Goal: Information Seeking & Learning: Learn about a topic

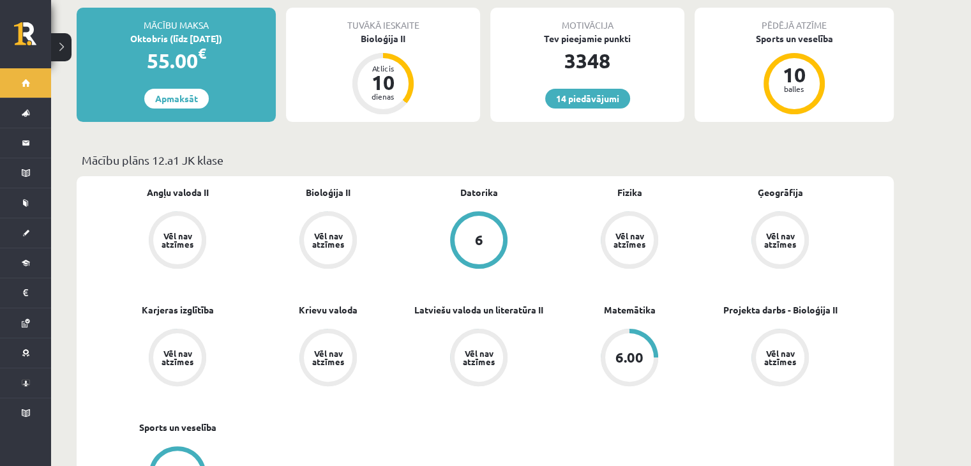
scroll to position [261, 0]
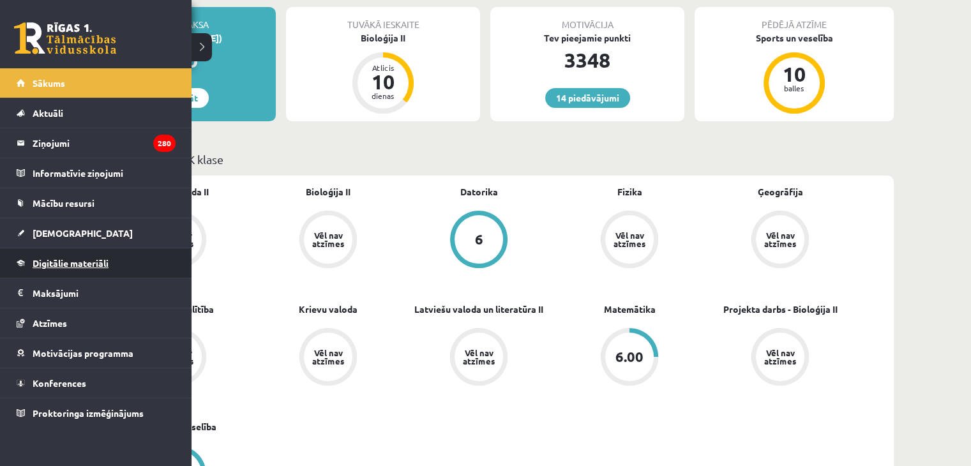
click at [49, 269] on link "Digitālie materiāli" at bounding box center [96, 262] width 159 height 29
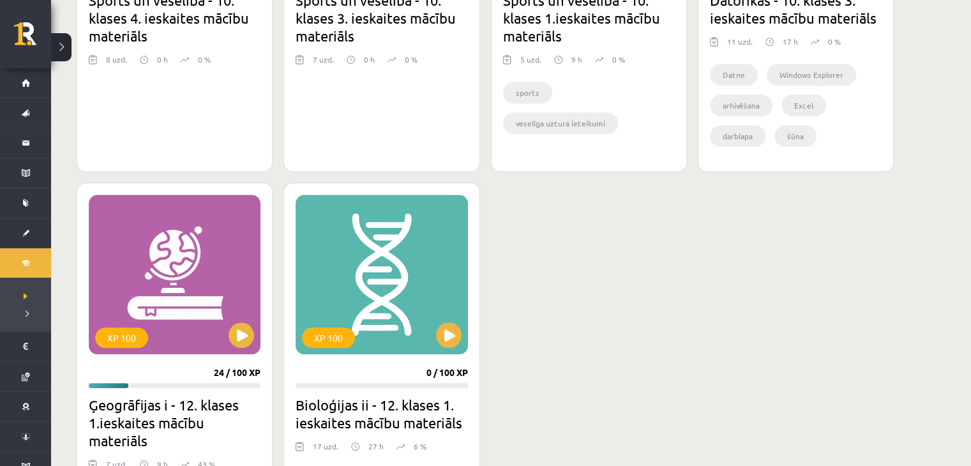
scroll to position [994, 0]
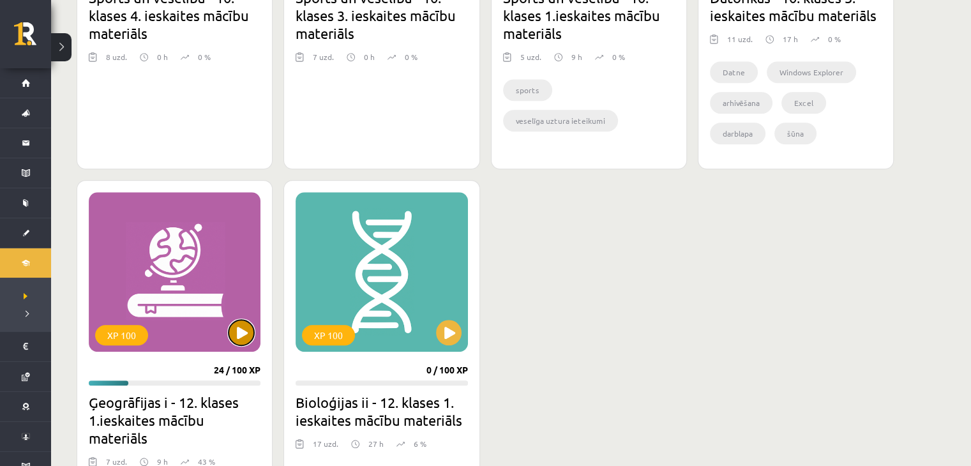
click at [237, 330] on button at bounding box center [242, 333] width 26 height 26
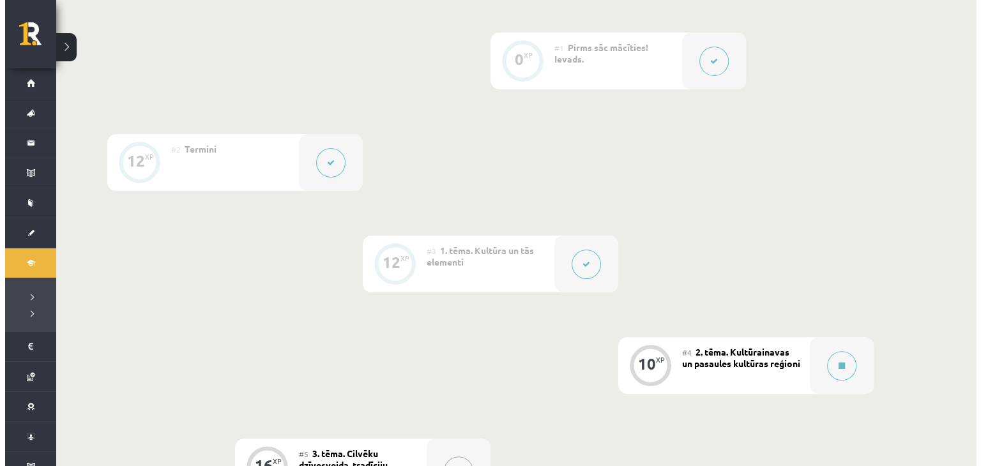
scroll to position [368, 0]
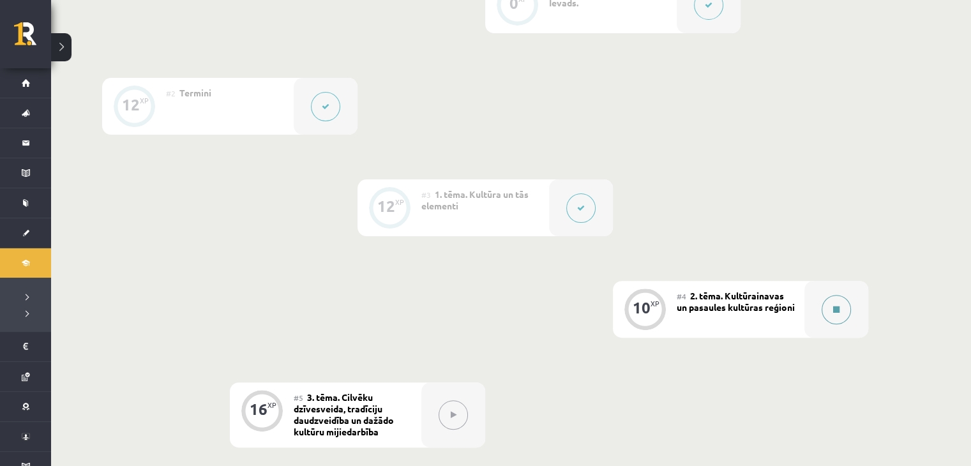
click at [828, 310] on button at bounding box center [836, 309] width 29 height 29
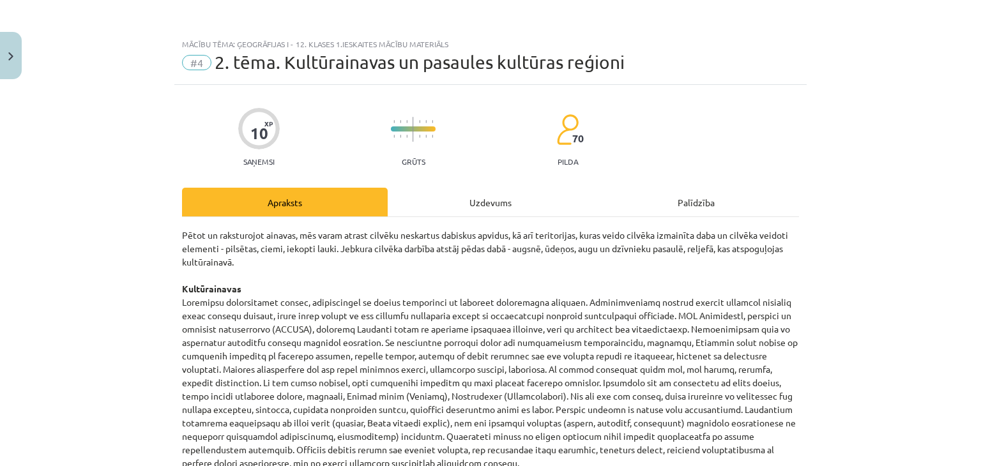
click at [520, 200] on div "Uzdevums" at bounding box center [491, 202] width 206 height 29
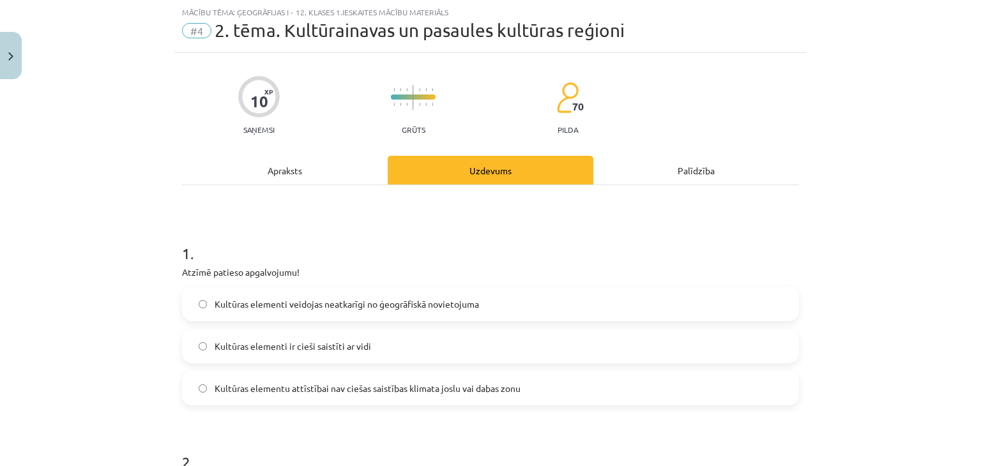
click at [285, 174] on div "Apraksts" at bounding box center [285, 170] width 206 height 29
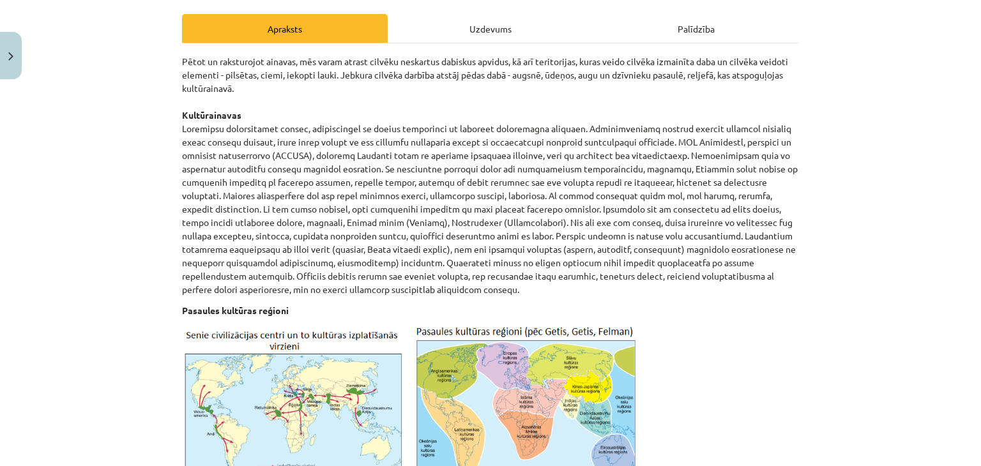
scroll to position [0, 0]
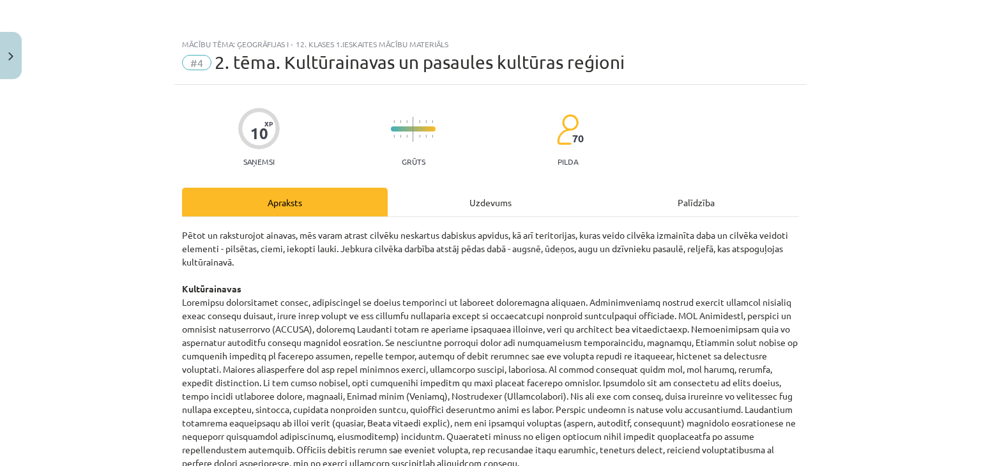
click at [466, 206] on div "Uzdevums" at bounding box center [491, 202] width 206 height 29
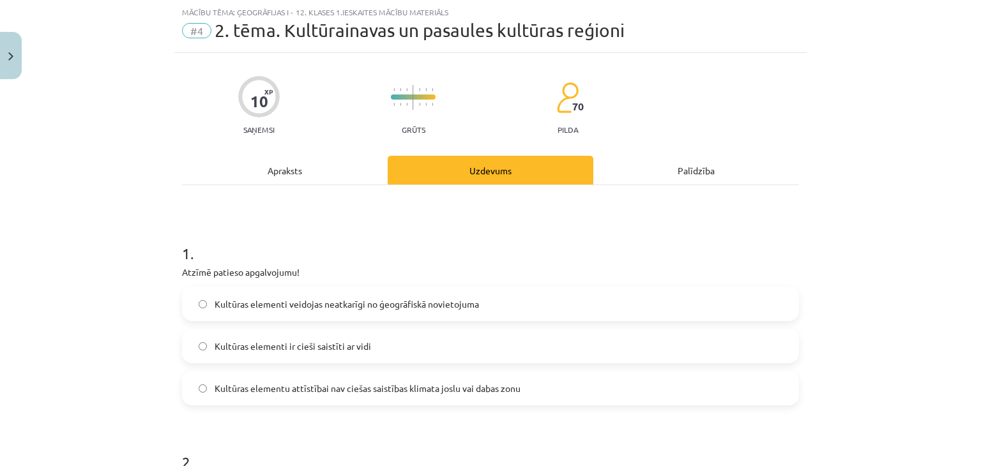
click at [269, 173] on div "Apraksts" at bounding box center [285, 170] width 206 height 29
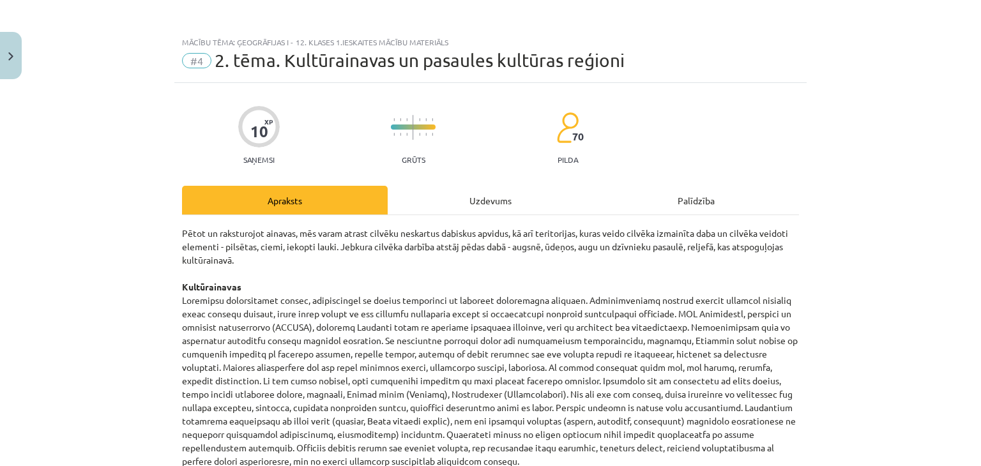
scroll to position [0, 0]
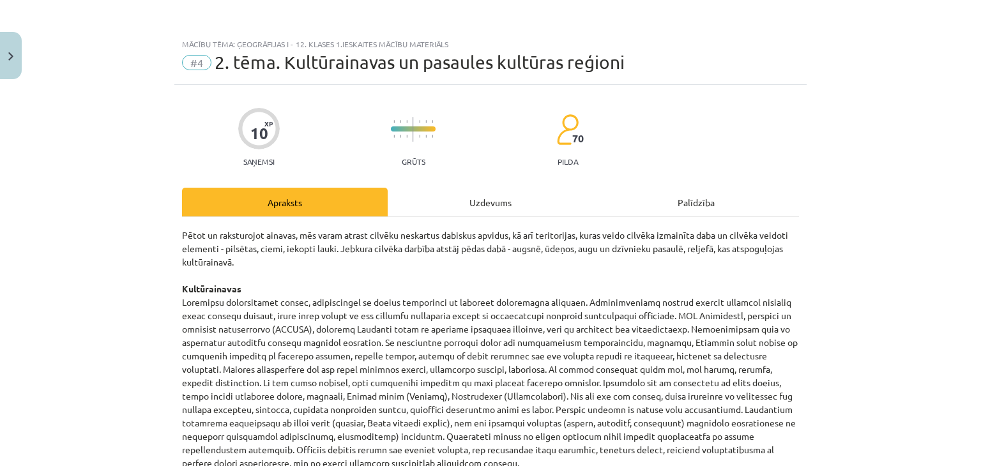
click at [475, 195] on div "Uzdevums" at bounding box center [491, 202] width 206 height 29
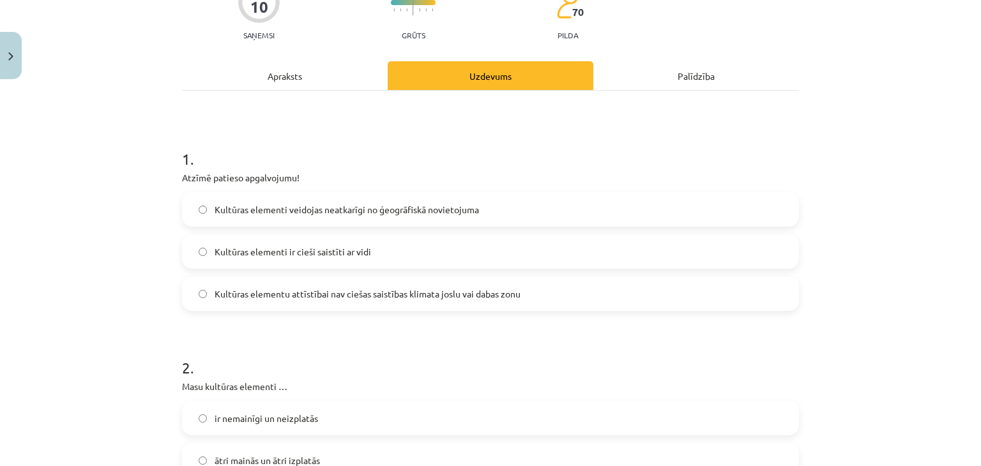
scroll to position [127, 0]
click at [373, 205] on span "Kultūras elementi veidojas neatkarīgi no ģeogrāfiskā novietojuma" at bounding box center [347, 208] width 264 height 13
click at [291, 71] on div "Apraksts" at bounding box center [285, 75] width 206 height 29
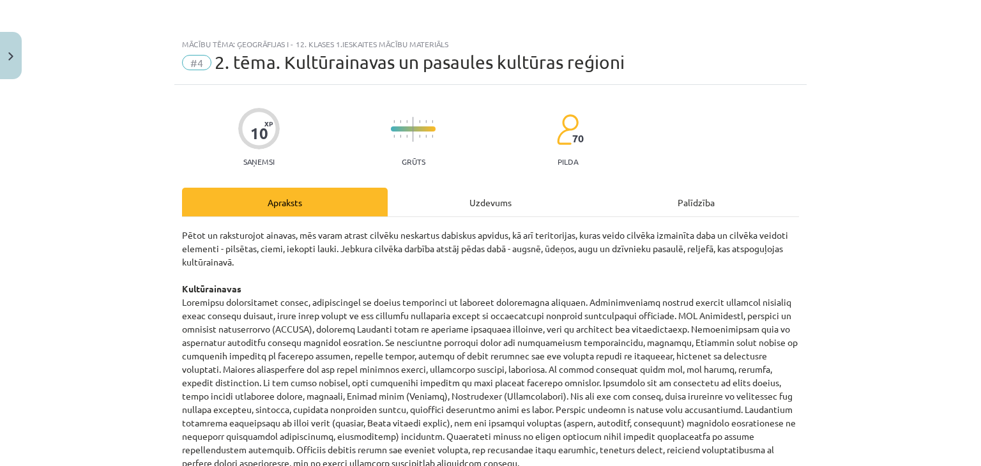
scroll to position [0, 0]
click at [487, 199] on div "Uzdevums" at bounding box center [491, 202] width 206 height 29
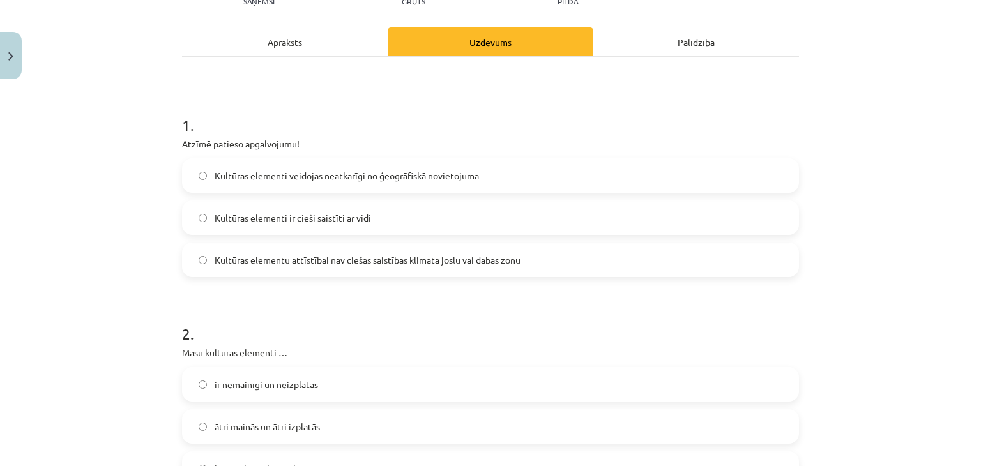
scroll to position [165, 0]
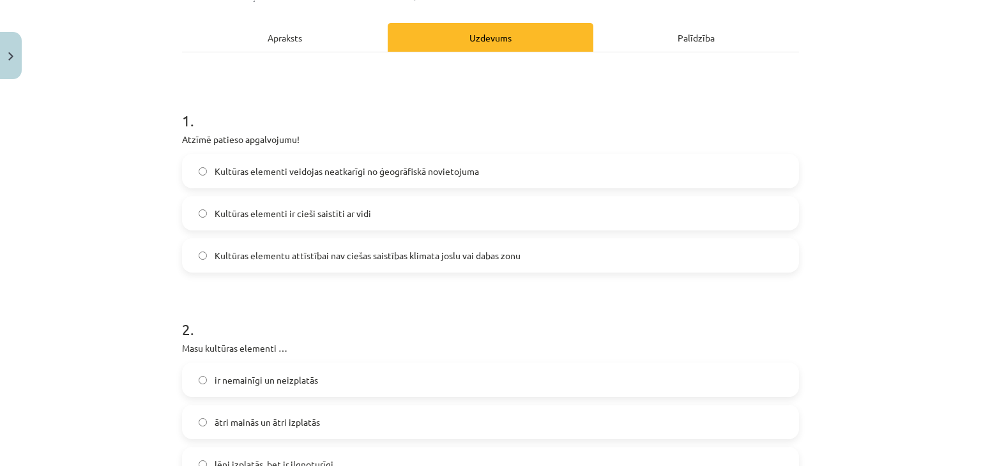
click at [289, 213] on span "Kultūras elementi ir cieši saistīti ar vidi" at bounding box center [293, 213] width 156 height 13
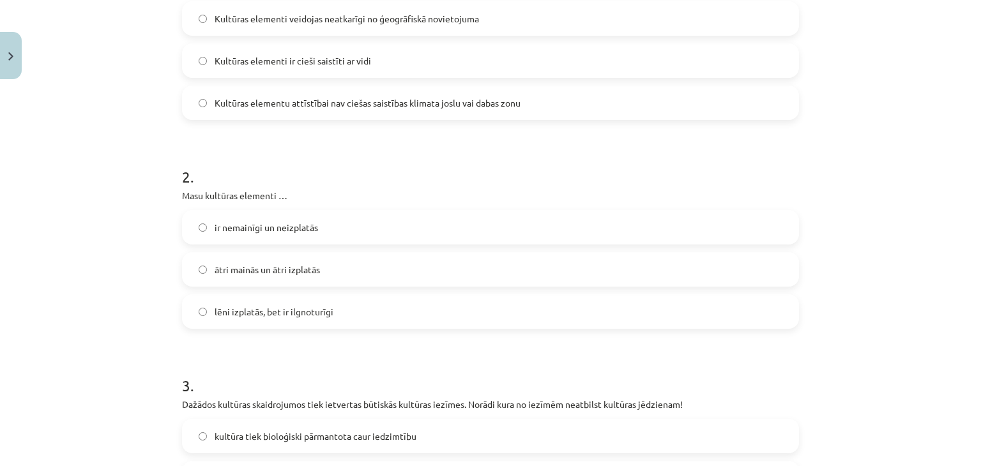
scroll to position [318, 0]
click at [292, 269] on span "ātri mainās un ātri izplatās" at bounding box center [267, 268] width 105 height 13
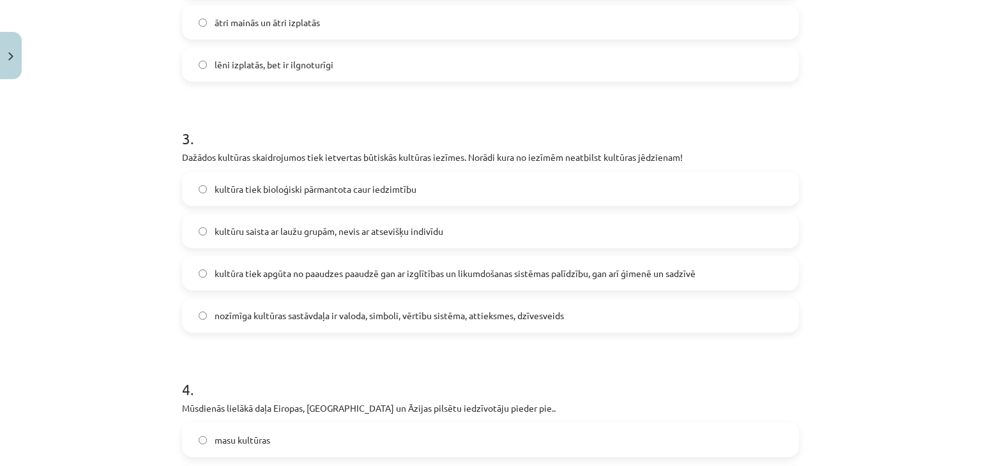
scroll to position [566, 0]
click at [347, 192] on span "kultūra tiek bioloģiski pārmantota caur iedzimtību" at bounding box center [316, 187] width 202 height 13
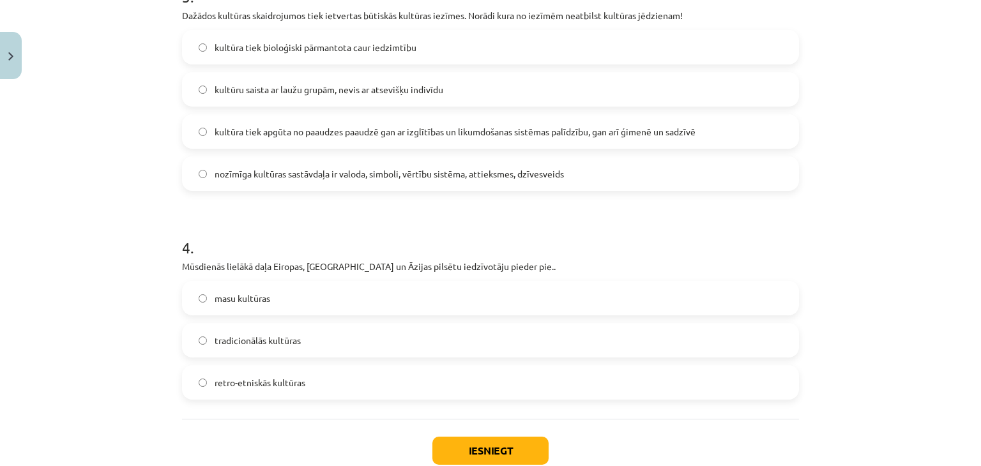
scroll to position [712, 0]
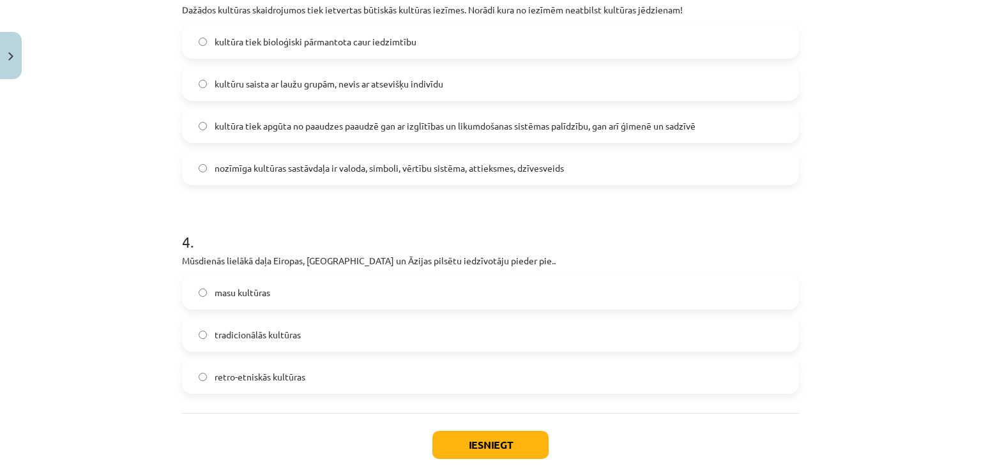
click at [266, 305] on label "masu kultūras" at bounding box center [490, 293] width 614 height 32
click at [476, 440] on button "Iesniegt" at bounding box center [490, 445] width 116 height 28
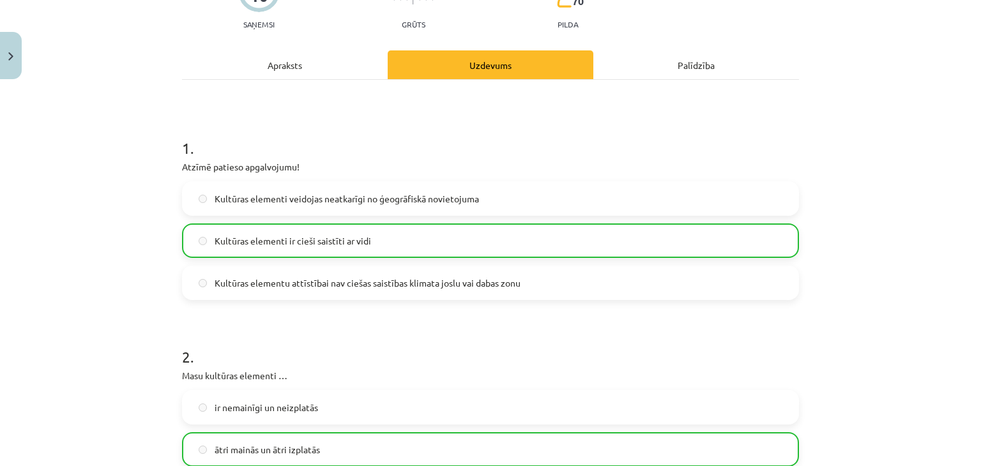
scroll to position [137, 0]
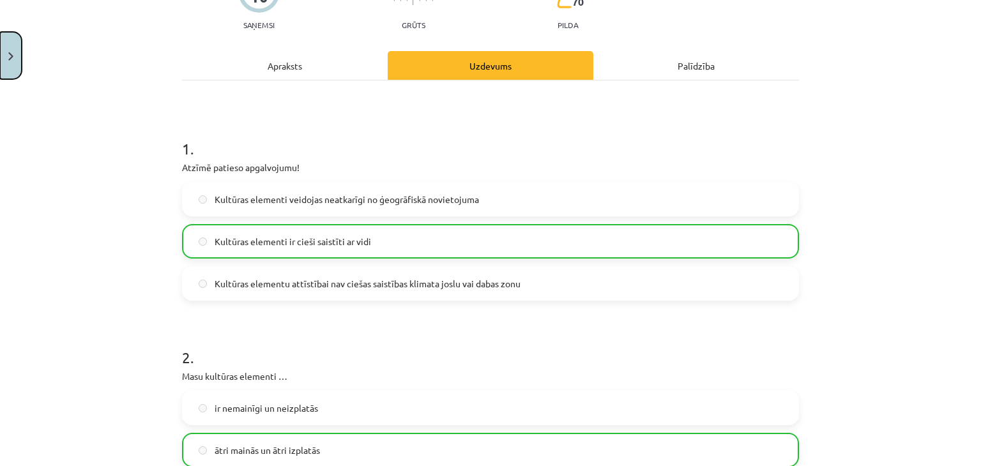
click at [9, 51] on button "Close" at bounding box center [11, 55] width 22 height 47
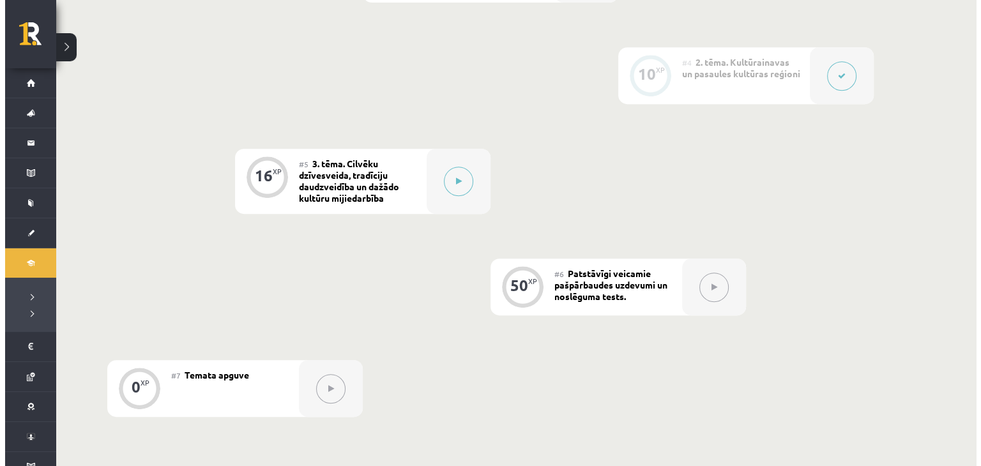
scroll to position [601, 0]
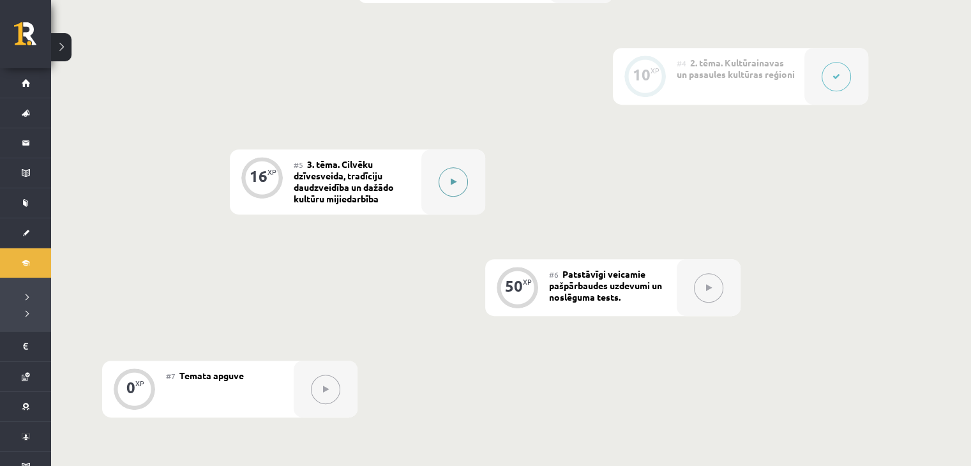
click at [451, 182] on icon at bounding box center [454, 182] width 6 height 8
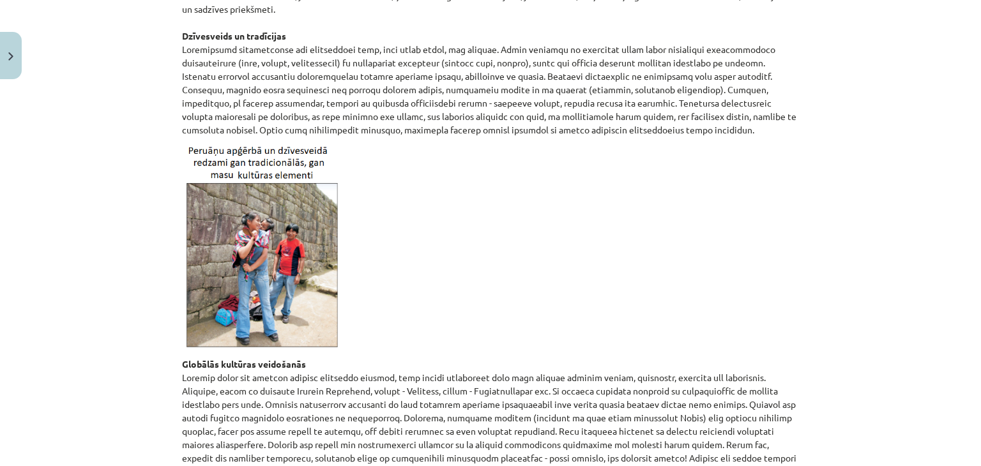
scroll to position [280, 0]
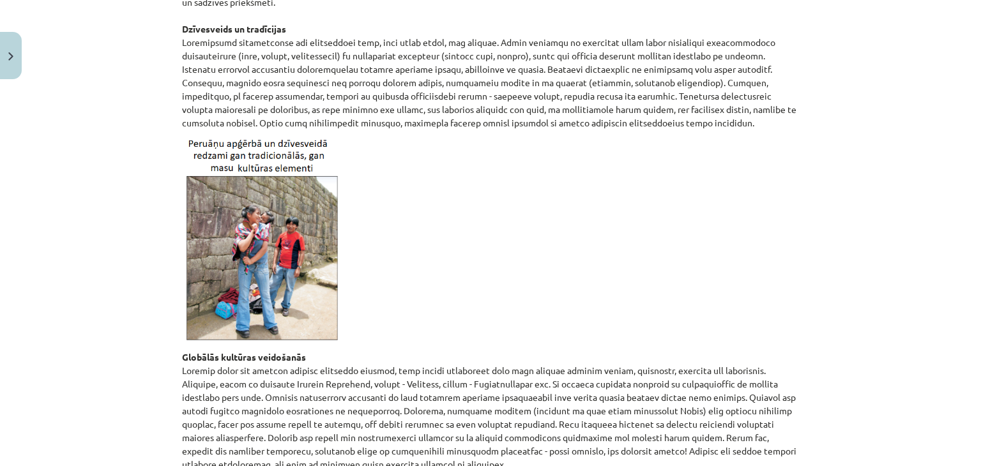
click at [249, 275] on img at bounding box center [262, 240] width 160 height 206
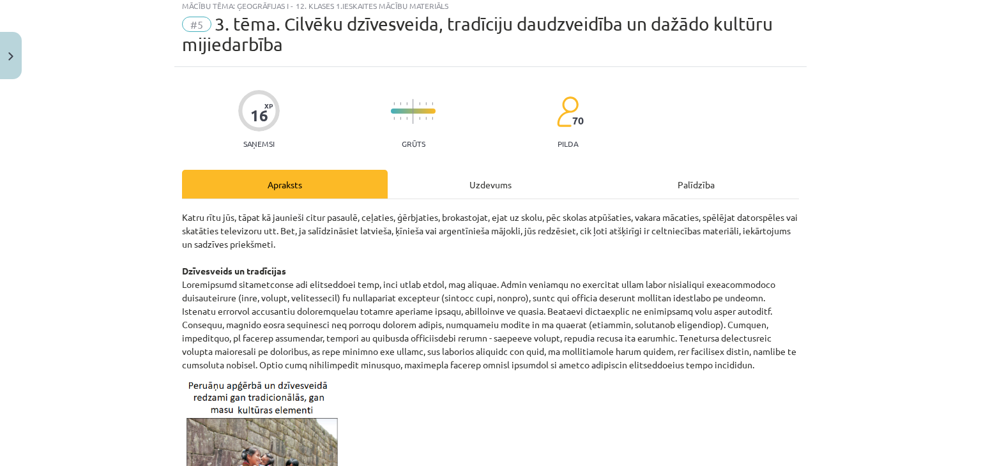
scroll to position [0, 0]
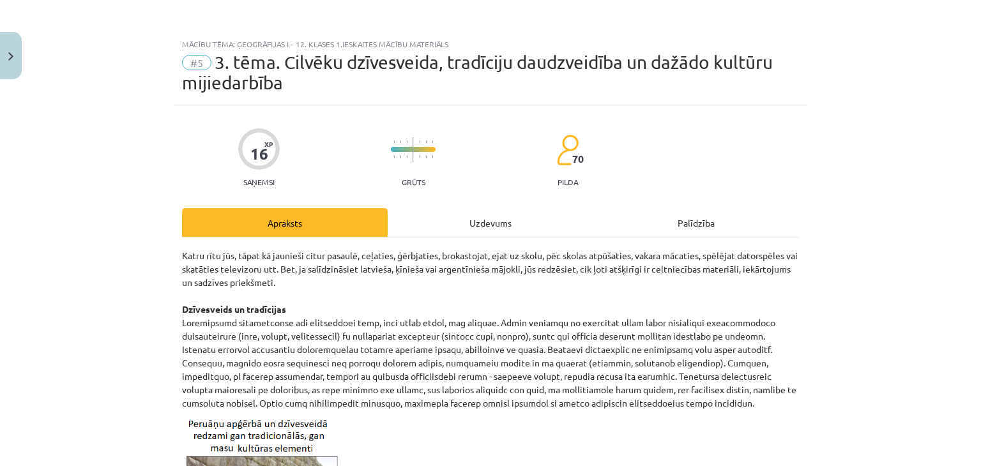
click at [483, 220] on div "Uzdevums" at bounding box center [491, 222] width 206 height 29
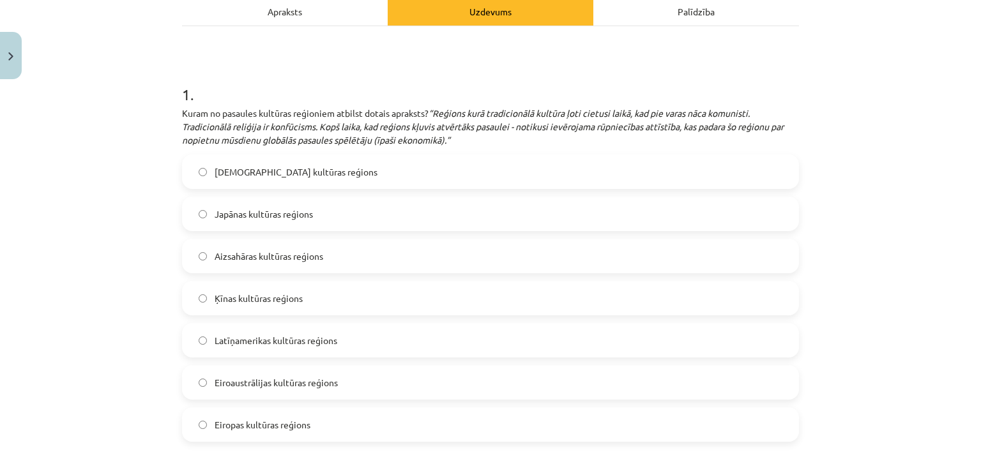
scroll to position [214, 0]
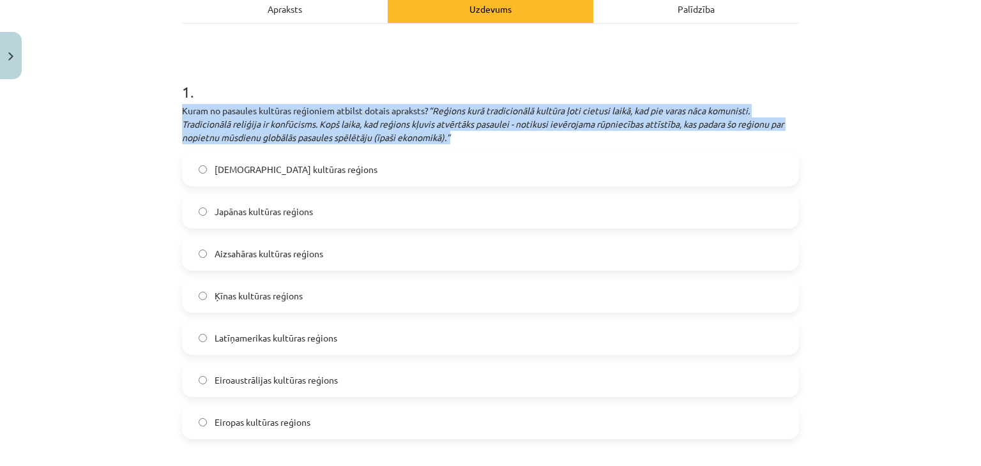
drag, startPoint x: 177, startPoint y: 111, endPoint x: 480, endPoint y: 138, distance: 304.5
click at [480, 138] on p "Kuram no pasaules kultūras reģioniem atbilst dotais apraksts? “Reģions kurā tra…" at bounding box center [490, 124] width 617 height 40
drag, startPoint x: 178, startPoint y: 108, endPoint x: 503, endPoint y: 136, distance: 326.9
click at [503, 136] on p "Kuram no pasaules kultūras reģioniem atbilst dotais apraksts? “Reģions kurā tra…" at bounding box center [490, 124] width 617 height 40
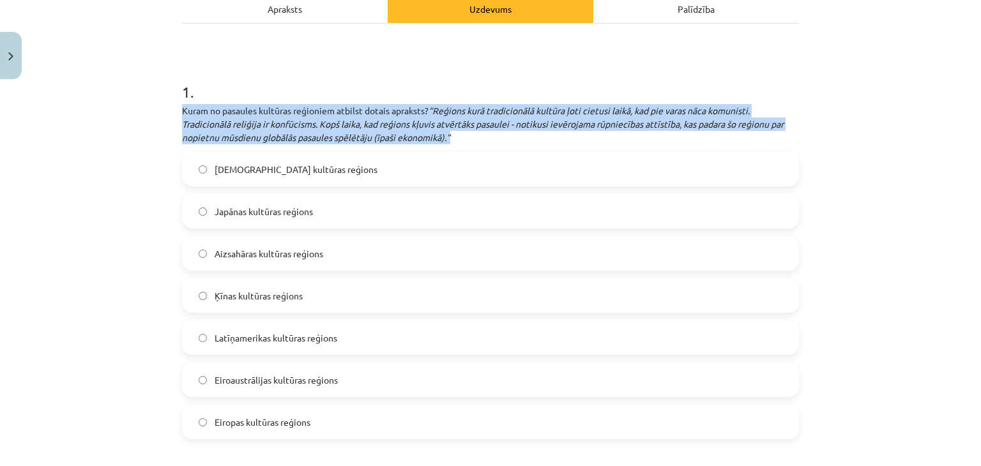
copy p "Kuram no pasaules kultūras reģioniem atbilst dotais apraksts? “Reģions kurā tra…"
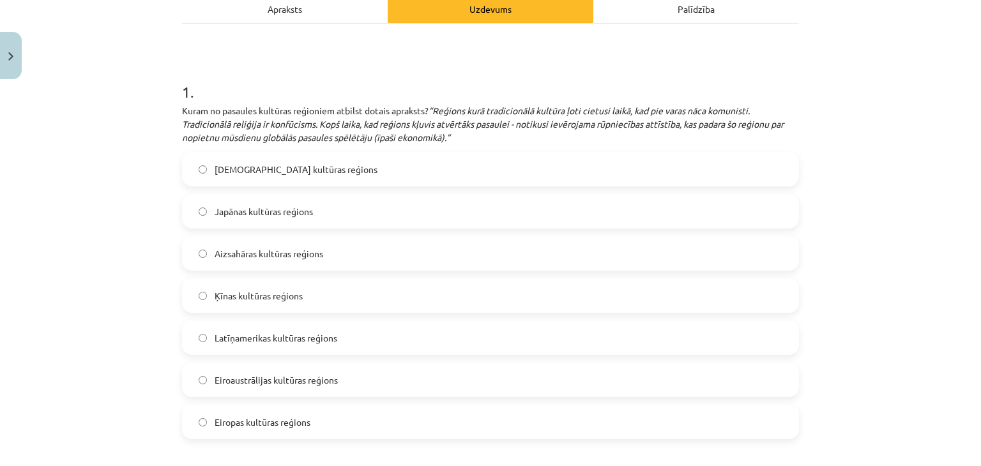
click at [462, 78] on h1 "1 ." at bounding box center [490, 81] width 617 height 40
click at [253, 302] on label "Ķīnas kultūras reģions" at bounding box center [490, 296] width 614 height 32
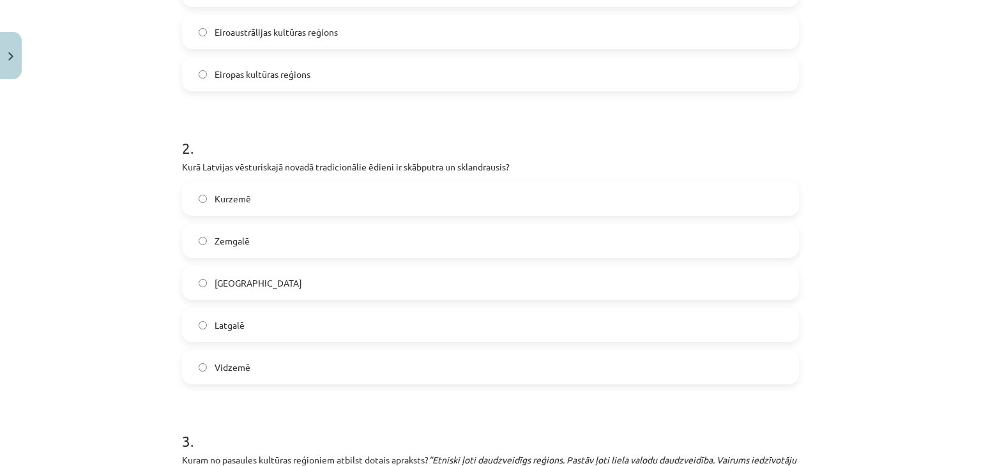
scroll to position [621, 0]
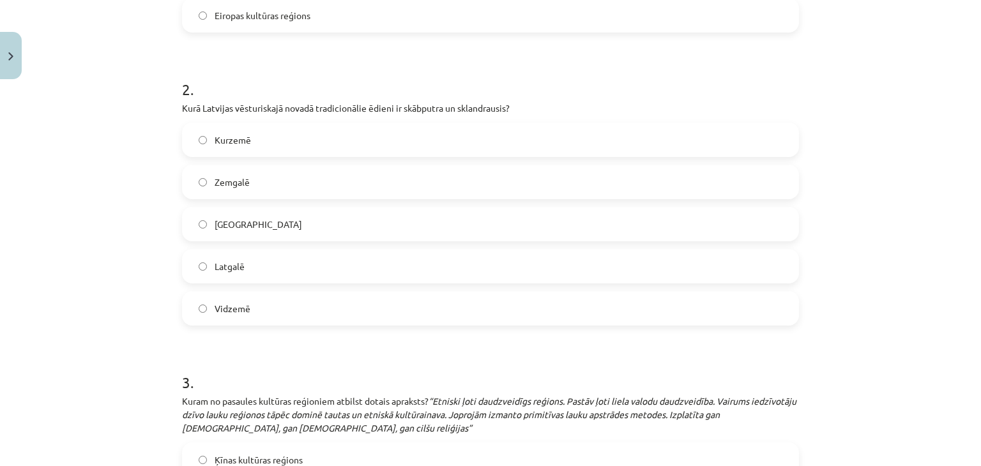
drag, startPoint x: 178, startPoint y: 106, endPoint x: 528, endPoint y: 107, distance: 350.6
click at [528, 107] on p "Kurā Latvijas vēsturiskajā novadā tradicionālie ēdieni ir skābputra un sklandra…" at bounding box center [490, 108] width 617 height 13
copy p "Kurā Latvijas vēsturiskajā novadā tradicionālie ēdieni ir skābputra un sklandra…"
click at [527, 85] on h1 "2 ." at bounding box center [490, 78] width 617 height 40
click at [226, 149] on label "Kurzemē" at bounding box center [490, 140] width 614 height 32
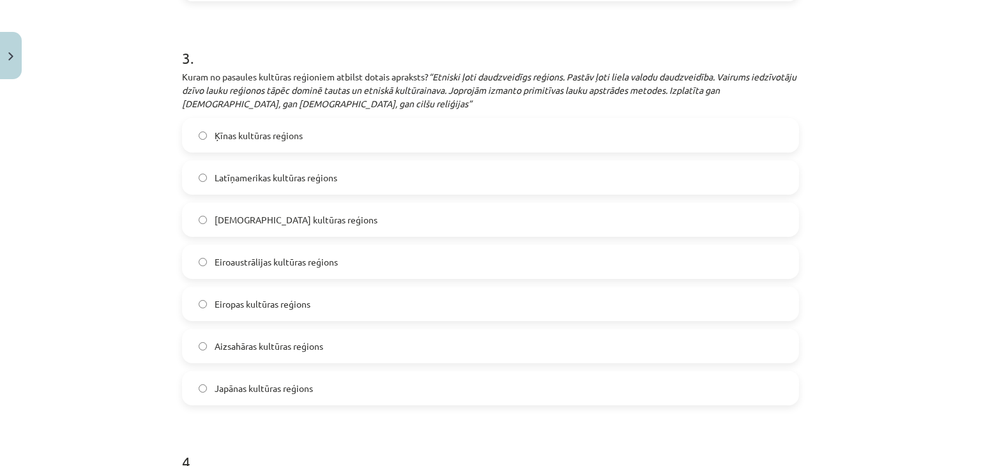
scroll to position [945, 0]
click at [260, 302] on span "Eiropas kultūras reģions" at bounding box center [263, 304] width 96 height 13
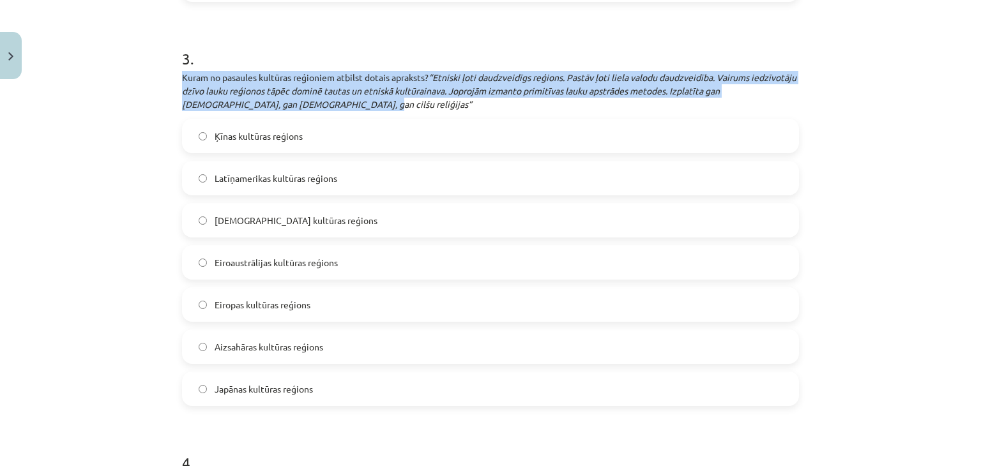
drag, startPoint x: 179, startPoint y: 76, endPoint x: 381, endPoint y: 98, distance: 203.0
click at [381, 98] on p "Kuram no pasaules kultūras reģioniem atbilst dotais apraksts? “Etniski ļoti dau…" at bounding box center [490, 91] width 617 height 40
drag, startPoint x: 178, startPoint y: 77, endPoint x: 381, endPoint y: 100, distance: 205.1
click at [381, 100] on p "Kuram no pasaules kultūras reģioniem atbilst dotais apraksts? “Etniski ļoti dau…" at bounding box center [490, 91] width 617 height 40
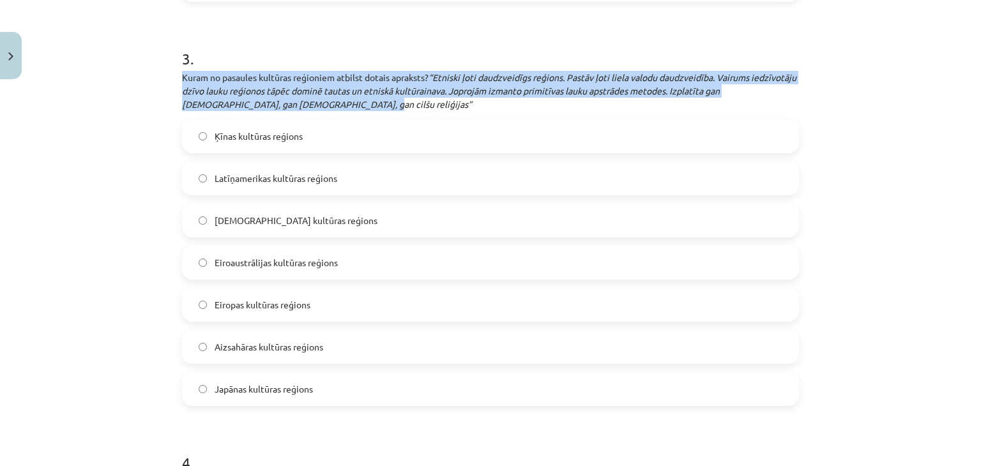
copy p "Kuram no pasaules kultūras reģioniem atbilst dotais apraksts? “Etniski ļoti dau…"
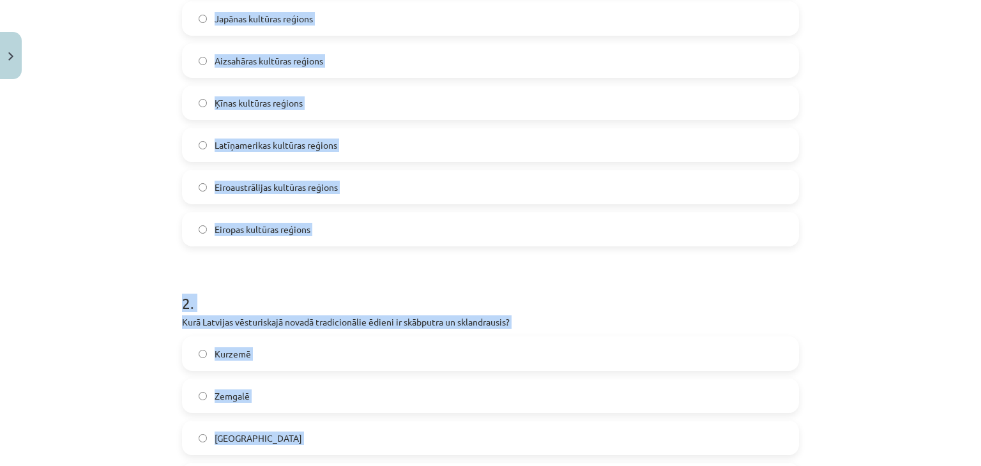
scroll to position [0, 0]
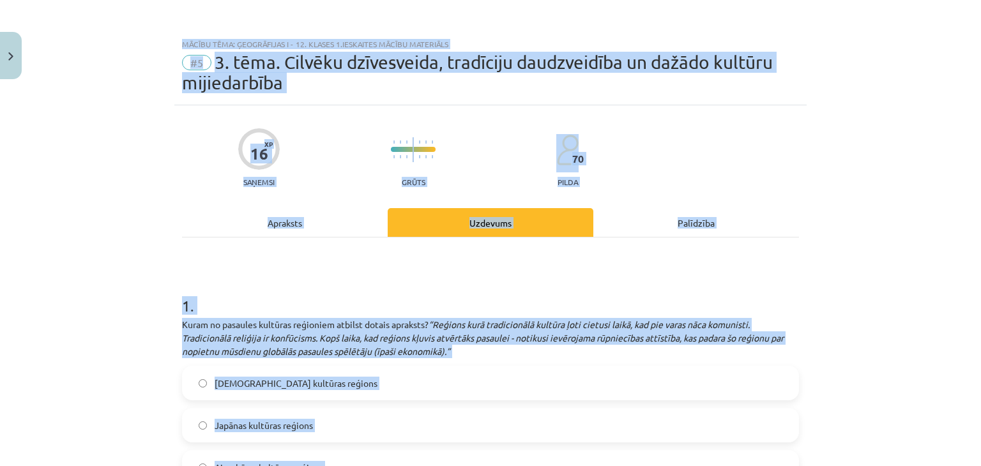
drag, startPoint x: 306, startPoint y: 40, endPoint x: 238, endPoint y: -56, distance: 116.8
click at [490, 297] on h1 "1 ." at bounding box center [490, 295] width 617 height 40
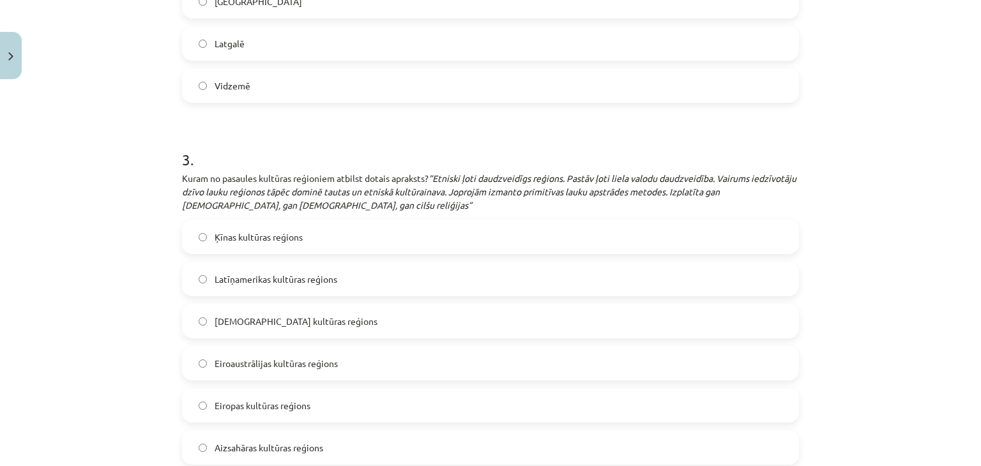
scroll to position [966, 0]
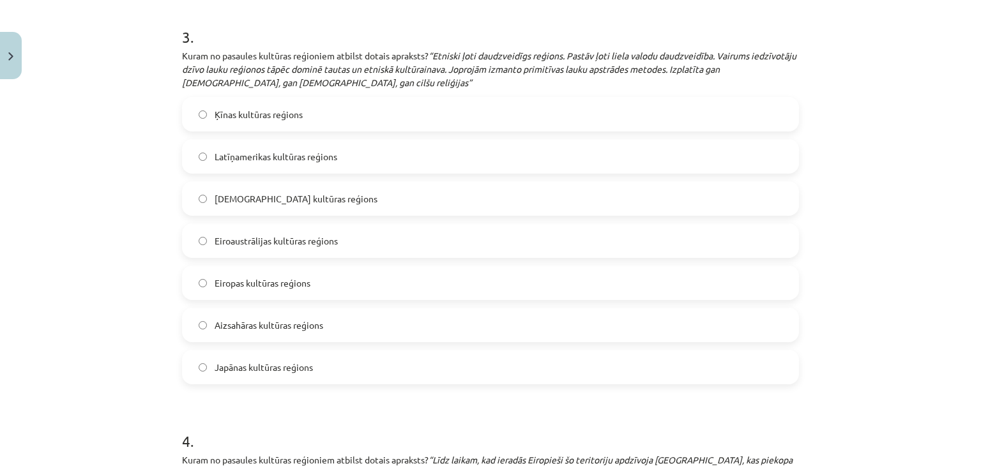
click at [255, 309] on label "Aizsahāras kultūras reģions" at bounding box center [490, 325] width 614 height 32
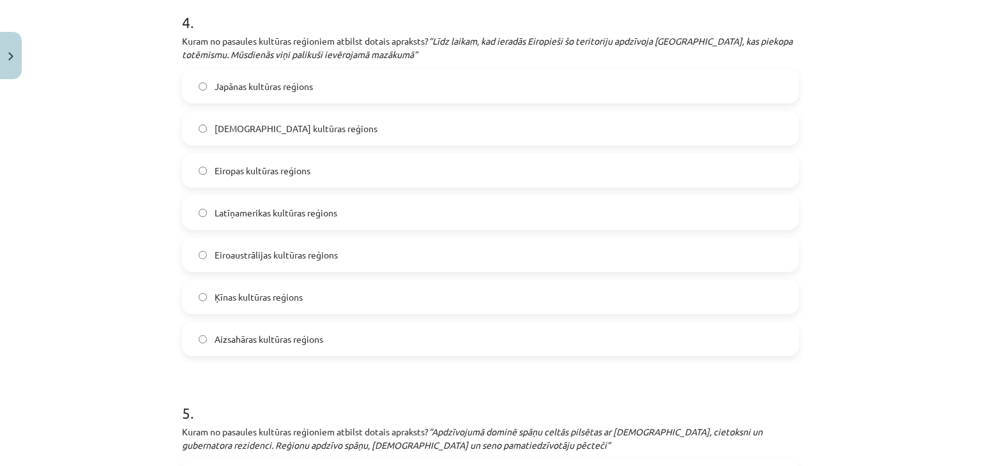
scroll to position [1367, 0]
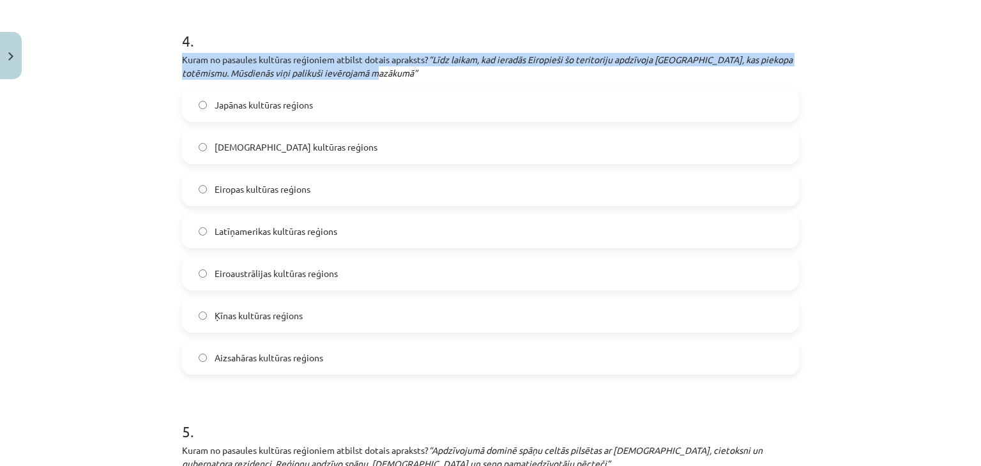
drag, startPoint x: 177, startPoint y: 56, endPoint x: 429, endPoint y: 71, distance: 252.7
click at [429, 71] on p "Kuram no pasaules kultūras reģioniem atbilst dotais apraksts? “Līdz laikam, kad…" at bounding box center [490, 66] width 617 height 27
copy p "Kuram no pasaules kultūras reģioniem atbilst dotais apraksts? “Līdz laikam, kad…"
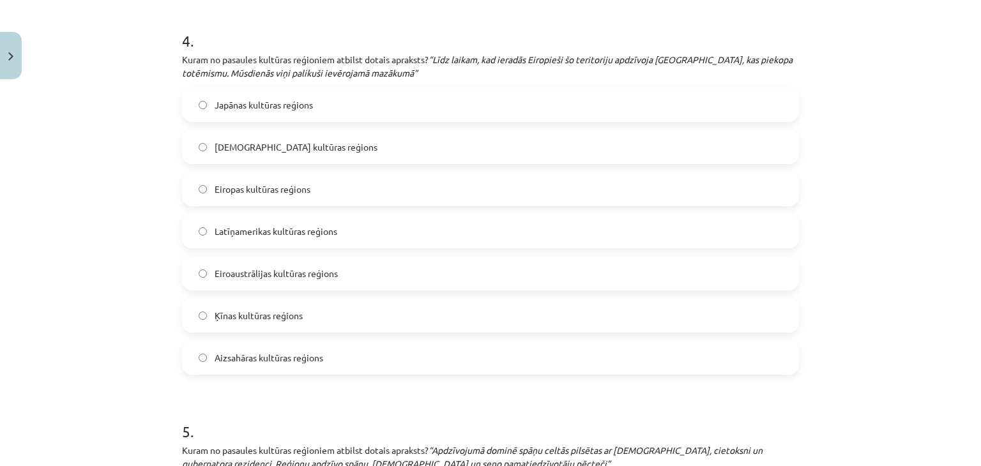
click at [452, 27] on h1 "4 ." at bounding box center [490, 30] width 617 height 40
click at [250, 272] on span "Eiroaustrālijas kultūras reģions" at bounding box center [276, 273] width 123 height 13
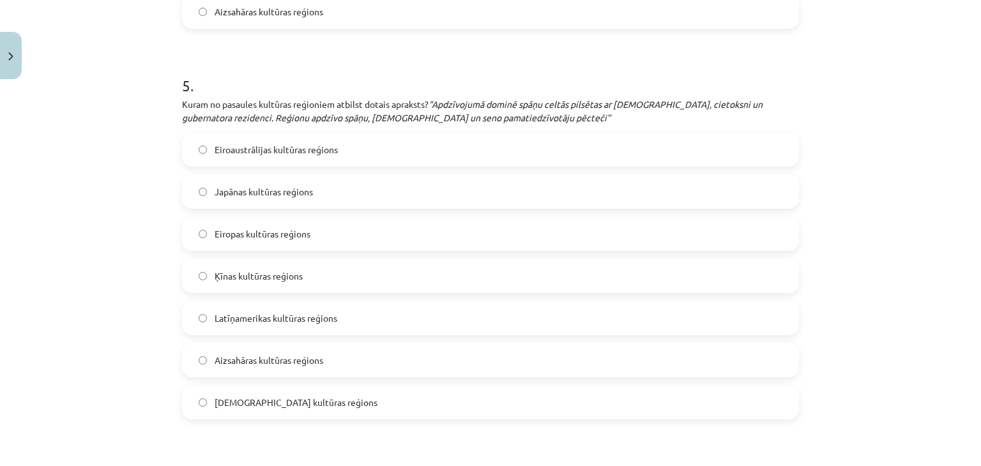
scroll to position [1714, 0]
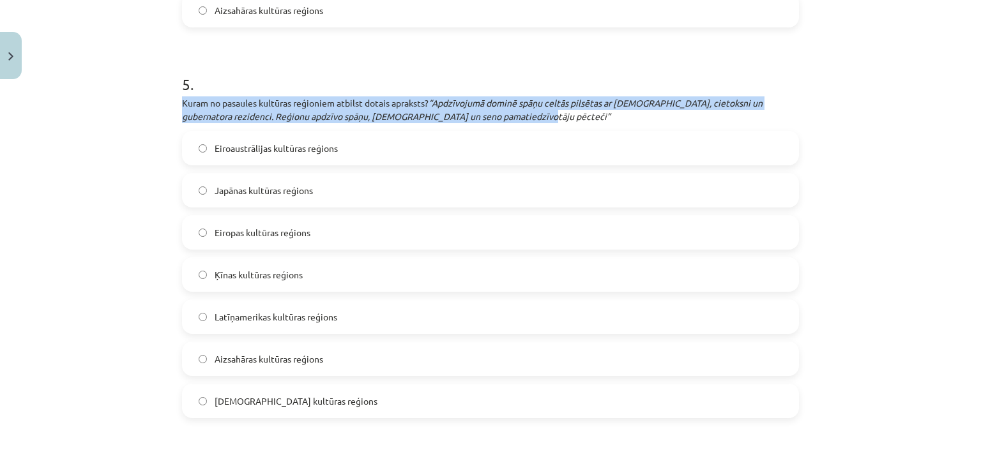
drag, startPoint x: 177, startPoint y: 102, endPoint x: 562, endPoint y: 110, distance: 385.2
click at [562, 110] on p "Kuram no pasaules kultūras reģioniem atbilst dotais apraksts? “Apdzīvojumā domi…" at bounding box center [490, 109] width 617 height 27
copy p "Kuram no pasaules kultūras reģioniem atbilst dotais apraksts? “Apdzīvojumā domi…"
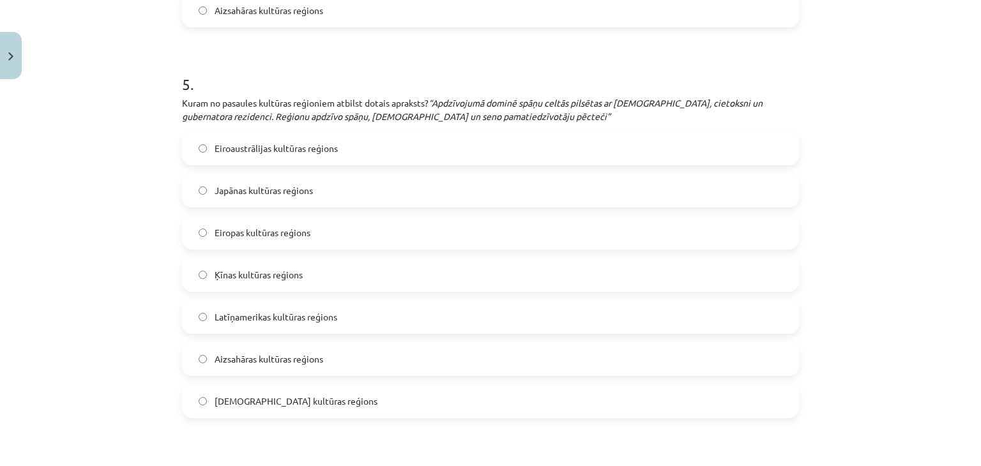
click at [124, 214] on div "Mācību tēma: Ģeogrāfijas i - 12. klases 1.ieskaites mācību materiāls #5 3. tēma…" at bounding box center [490, 233] width 981 height 466
click at [296, 310] on span "Latīņamerikas kultūras reģions" at bounding box center [276, 316] width 123 height 13
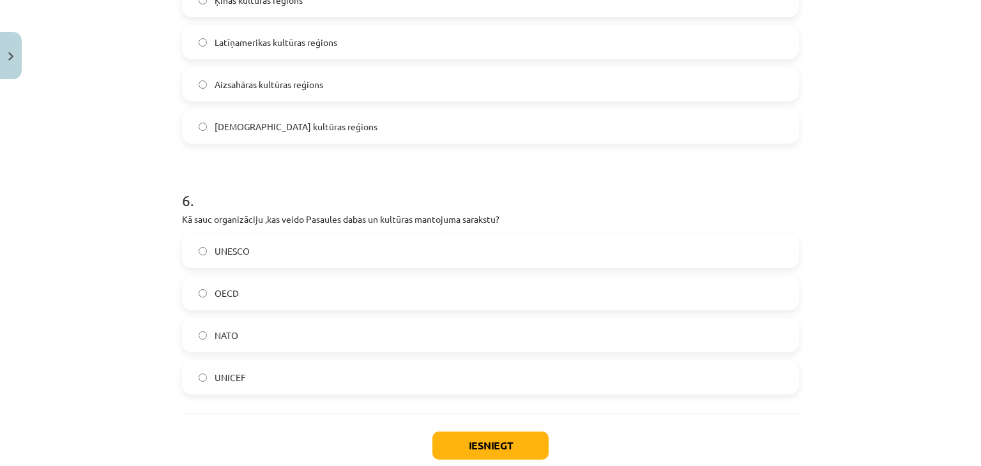
scroll to position [2056, 0]
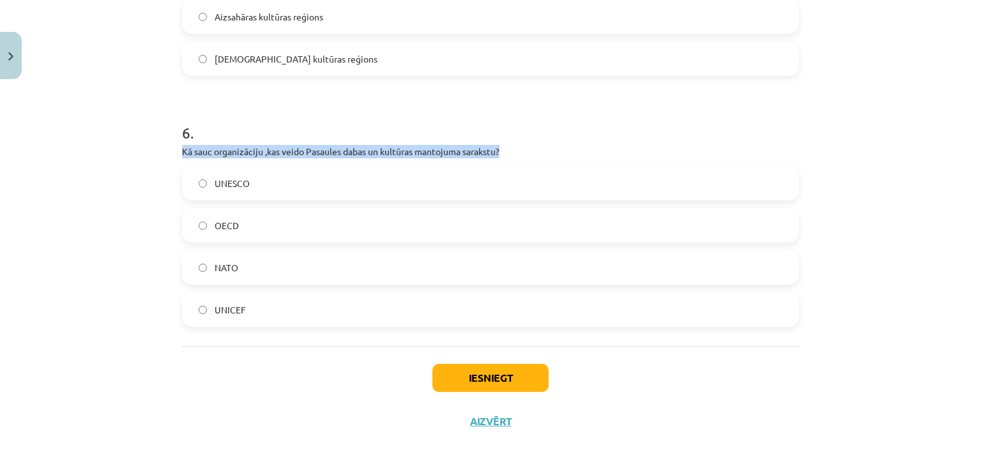
drag, startPoint x: 179, startPoint y: 149, endPoint x: 557, endPoint y: 154, distance: 378.1
click at [557, 154] on p "Kā sauc organizāciju ,kas veido Pasaules dabas un kultūras mantojuma sarakstu?" at bounding box center [490, 151] width 617 height 13
copy p "Kā sauc organizāciju ,kas veido Pasaules dabas un kultūras mantojuma sarakstu?"
click at [549, 128] on h1 "6 ." at bounding box center [490, 122] width 617 height 40
click at [251, 185] on label "UNESCO" at bounding box center [490, 183] width 614 height 32
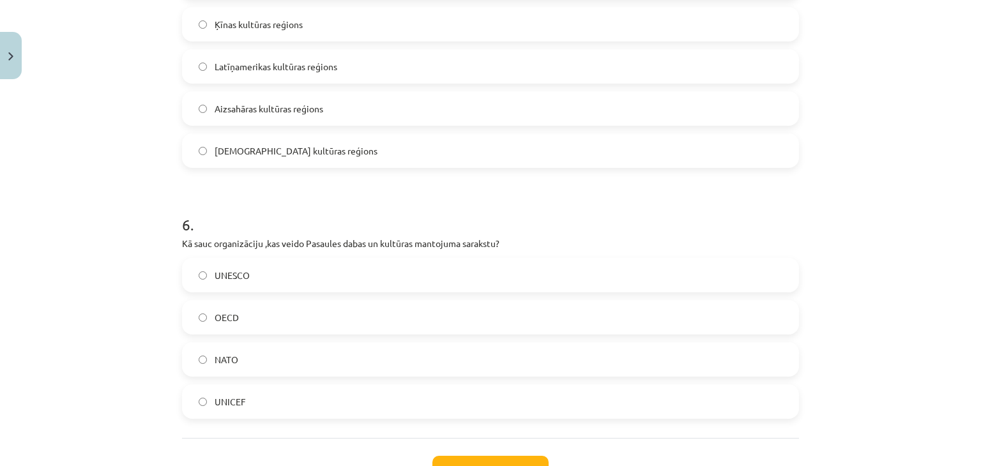
scroll to position [2065, 0]
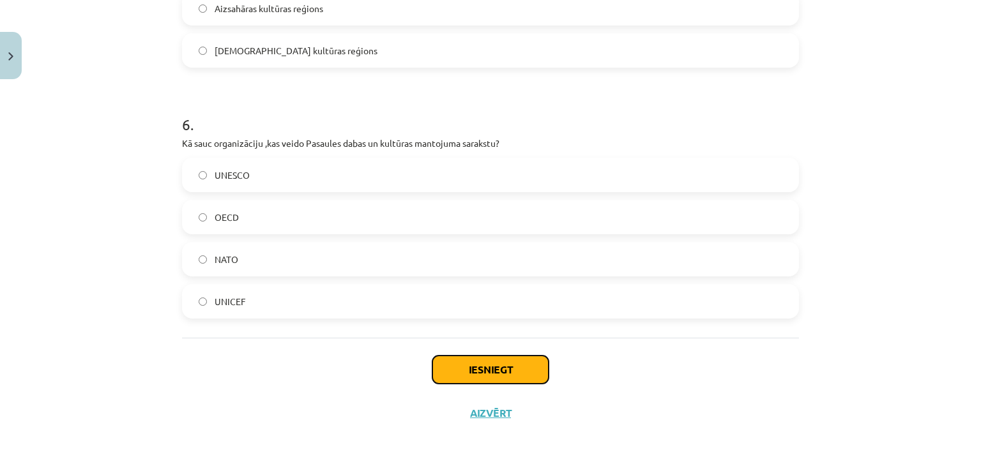
click at [527, 374] on button "Iesniegt" at bounding box center [490, 370] width 116 height 28
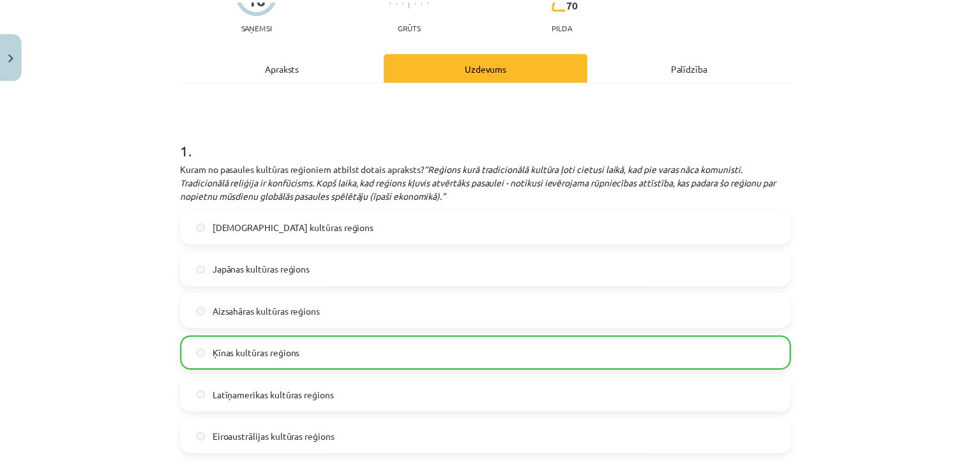
scroll to position [153, 0]
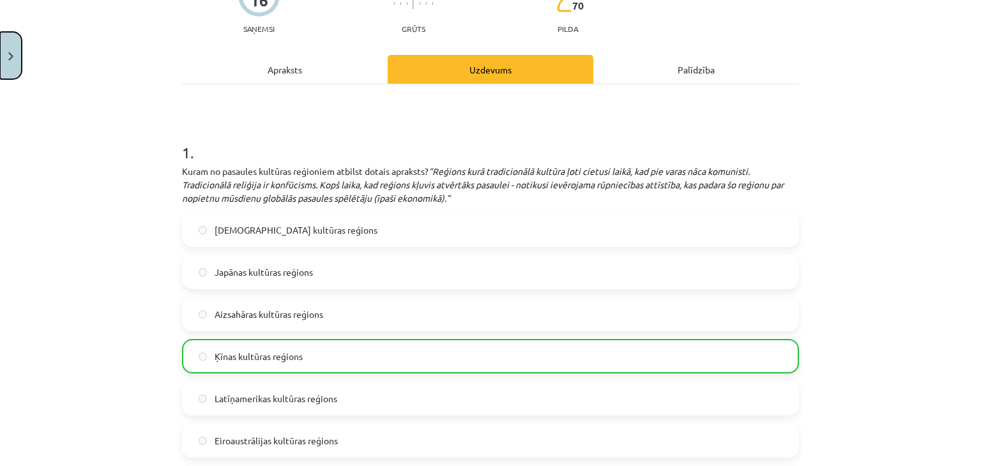
click at [18, 41] on button "Close" at bounding box center [11, 55] width 22 height 47
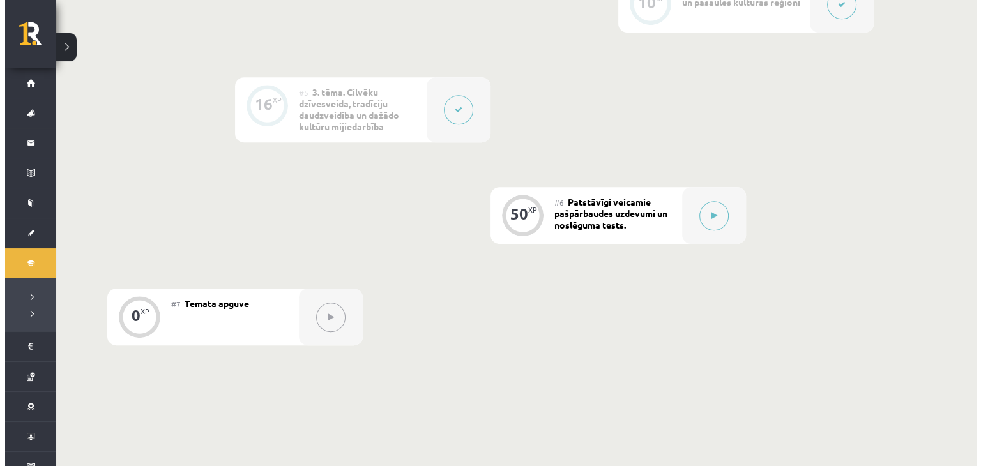
scroll to position [674, 0]
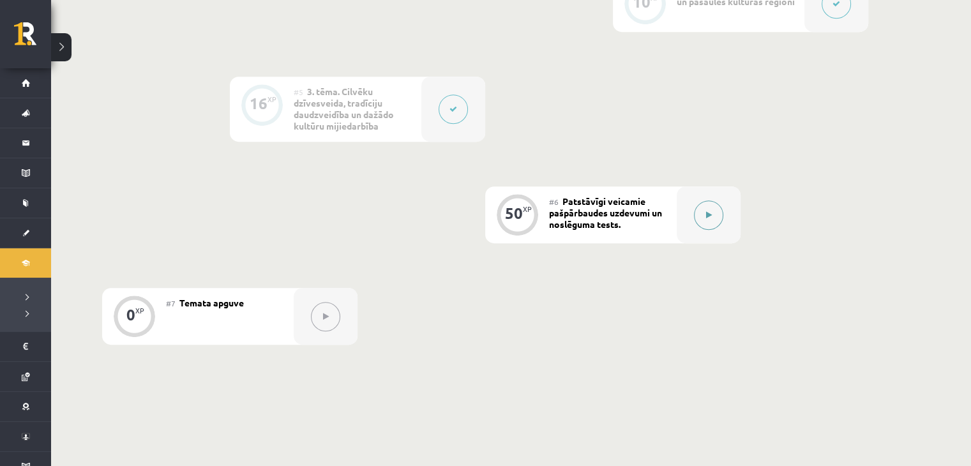
click at [709, 210] on button at bounding box center [708, 215] width 29 height 29
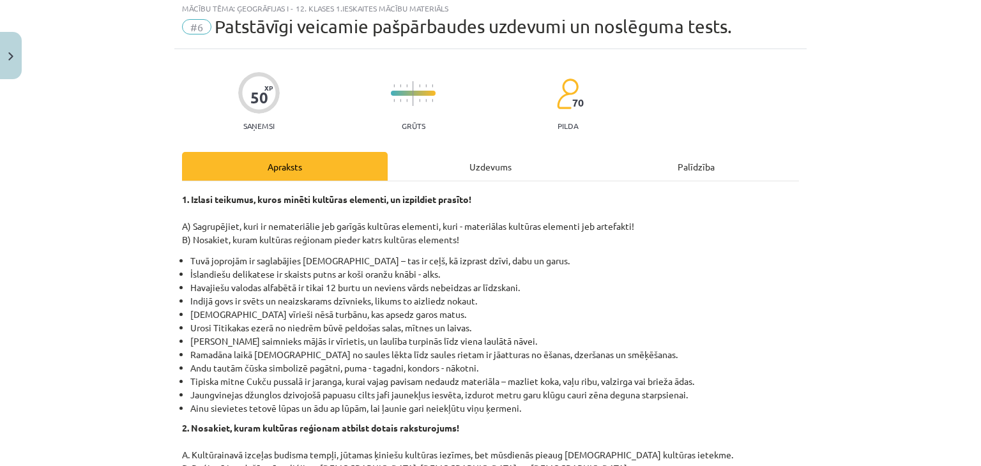
scroll to position [0, 0]
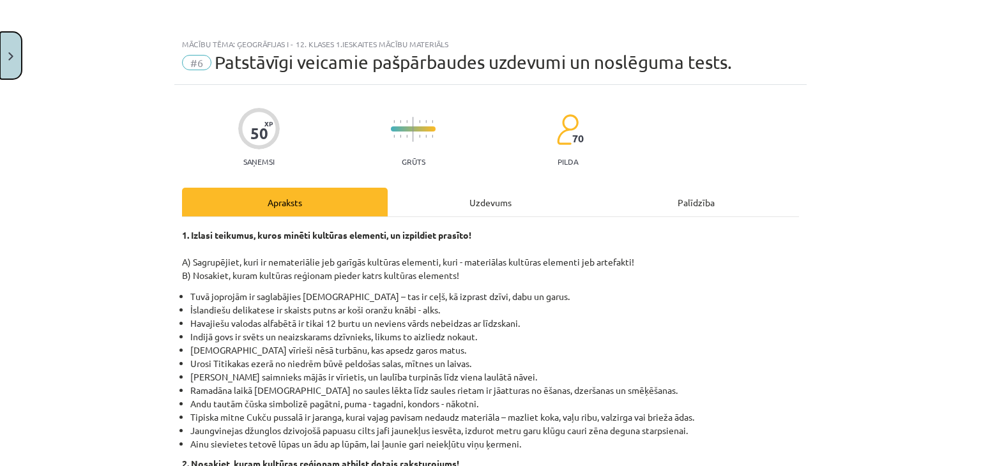
click at [14, 42] on button "Close" at bounding box center [11, 55] width 22 height 47
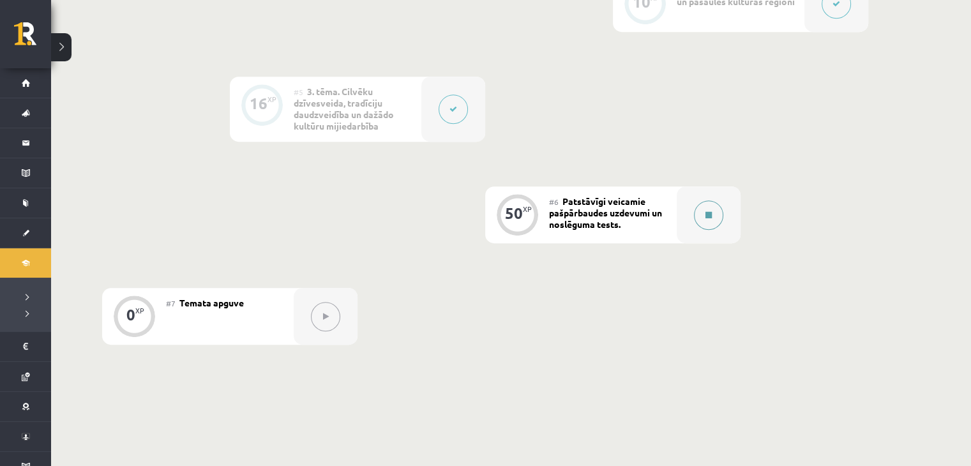
click at [700, 214] on button at bounding box center [708, 215] width 29 height 29
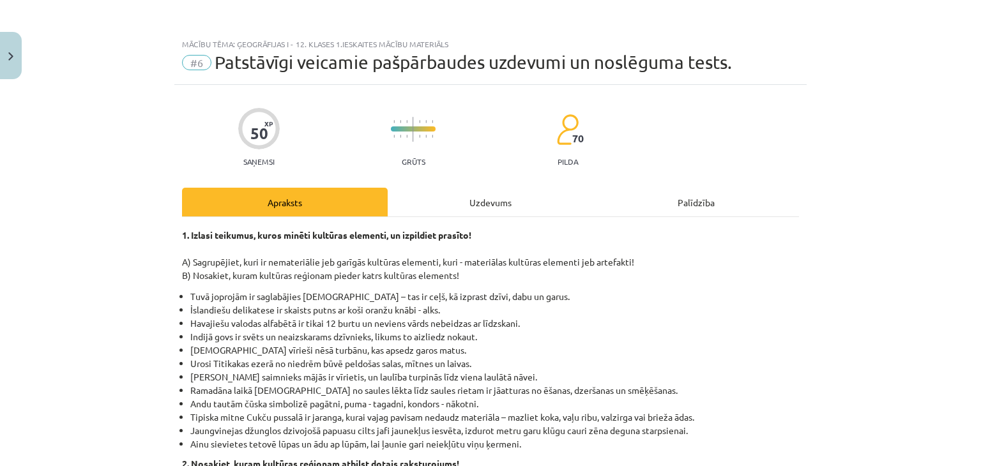
click at [506, 205] on div "Uzdevums" at bounding box center [491, 202] width 206 height 29
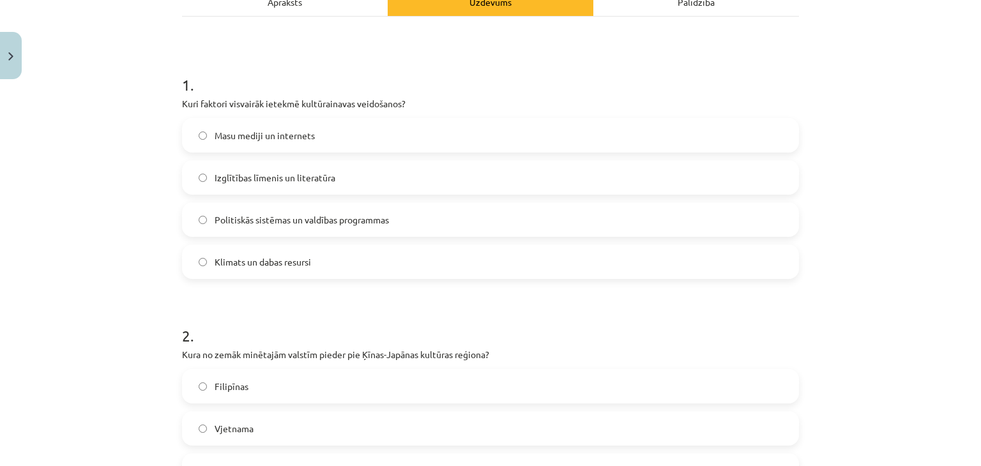
scroll to position [199, 0]
click at [365, 270] on label "Klimats un dabas resursi" at bounding box center [490, 263] width 614 height 32
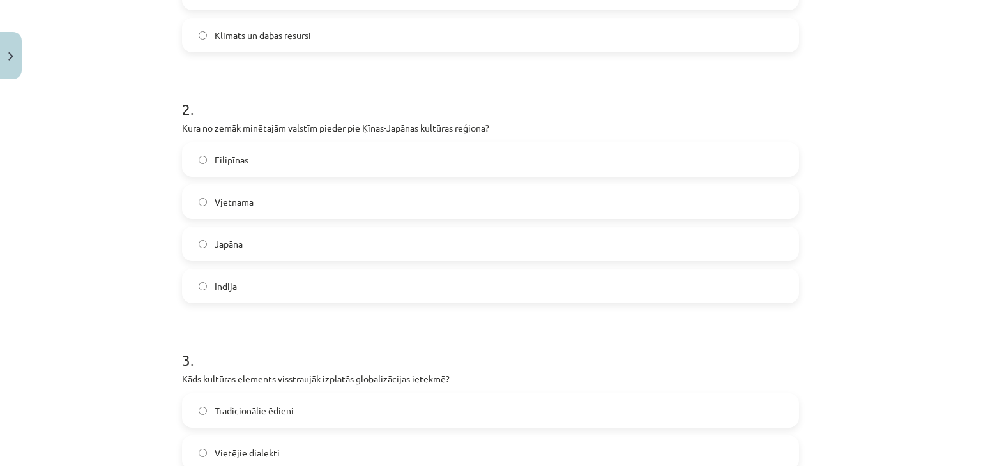
scroll to position [428, 0]
click at [262, 243] on label "Japāna" at bounding box center [490, 243] width 614 height 32
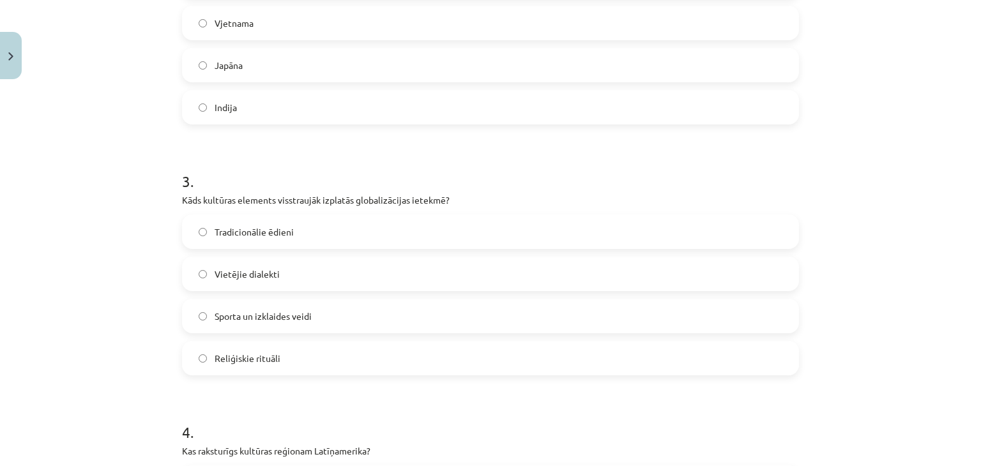
scroll to position [679, 0]
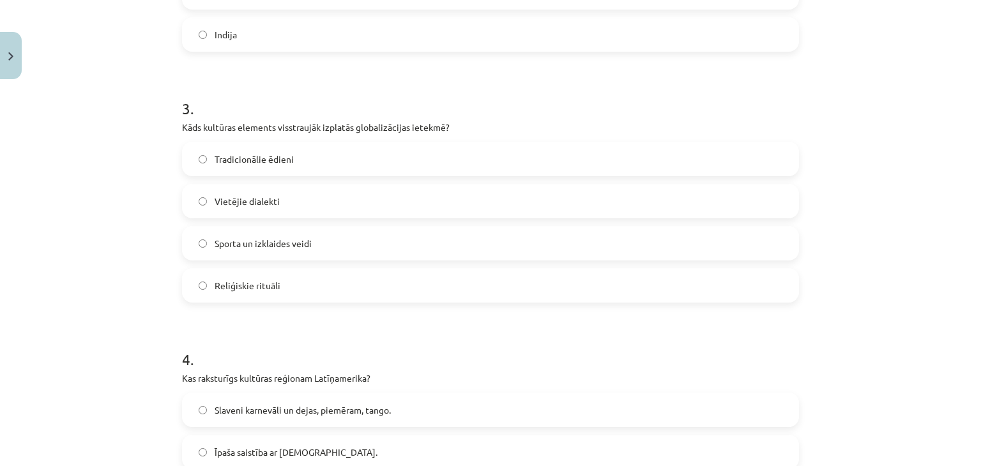
click at [312, 245] on label "Sporta un izklaides veidi" at bounding box center [490, 243] width 614 height 32
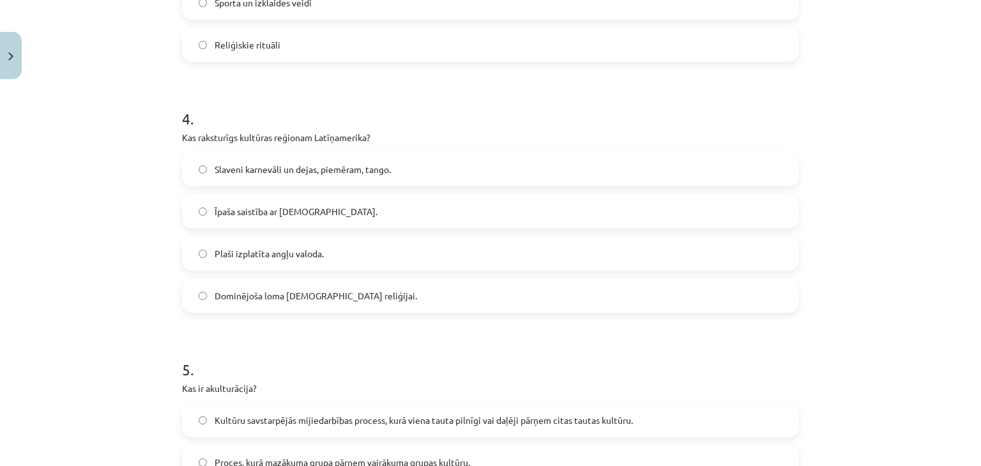
scroll to position [920, 0]
click at [335, 167] on span "Slaveni karnevāli un dejas, piemēram, tango." at bounding box center [303, 168] width 176 height 13
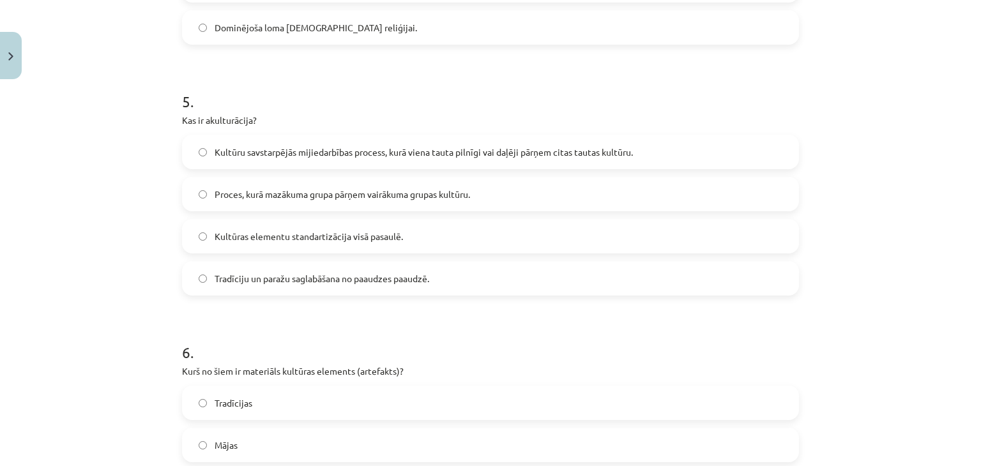
scroll to position [1192, 0]
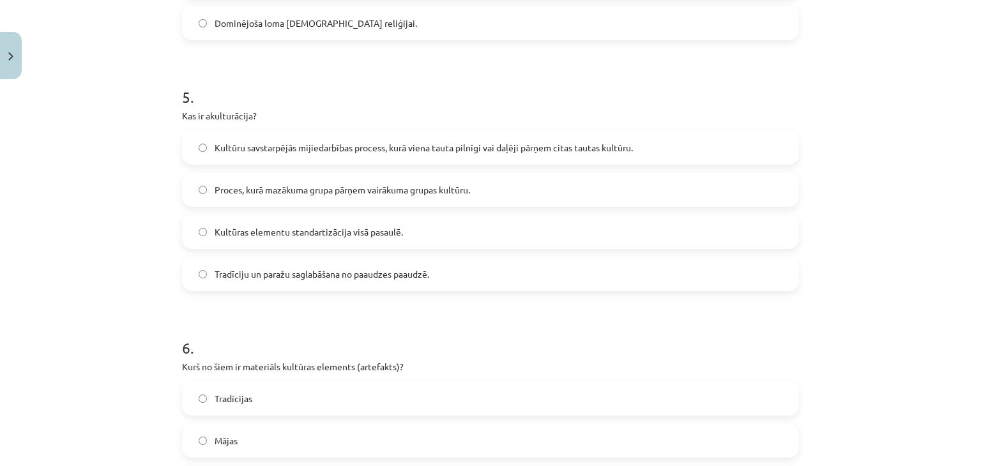
click at [416, 155] on label "Kultūru savstarpējās mijiedarbības process, kurā viena tauta pilnīgi vai daļēji…" at bounding box center [490, 148] width 614 height 32
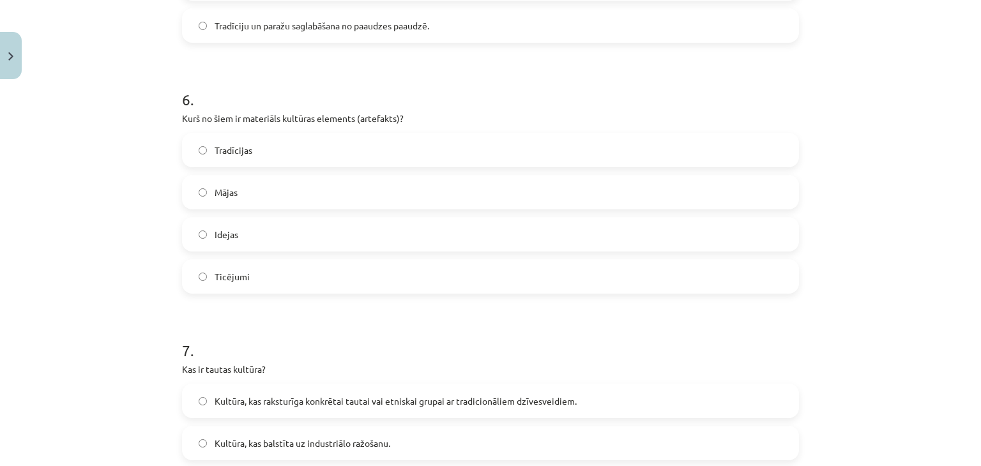
scroll to position [1441, 0]
click at [253, 196] on label "Mājas" at bounding box center [490, 192] width 614 height 32
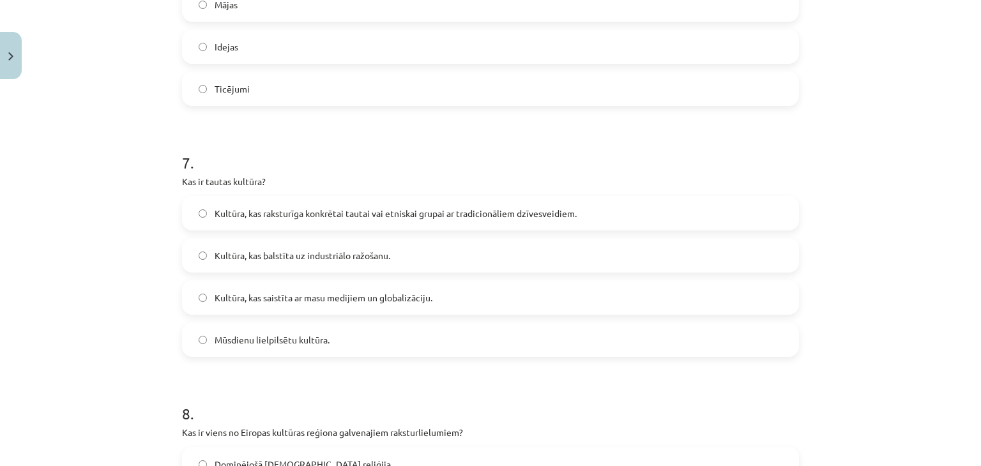
scroll to position [1643, 0]
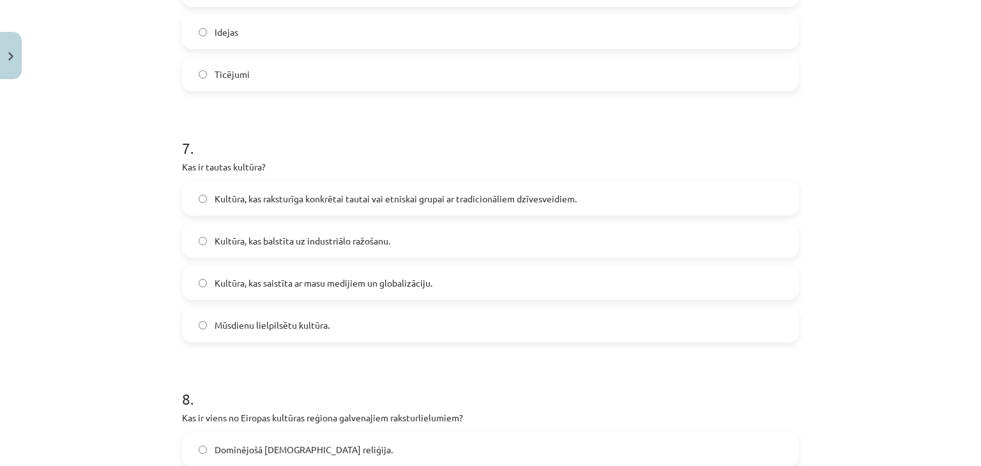
click at [314, 185] on label "Kultūra, kas raksturīga konkrētai tautai vai etniskai grupai ar tradicionāliem …" at bounding box center [490, 199] width 614 height 32
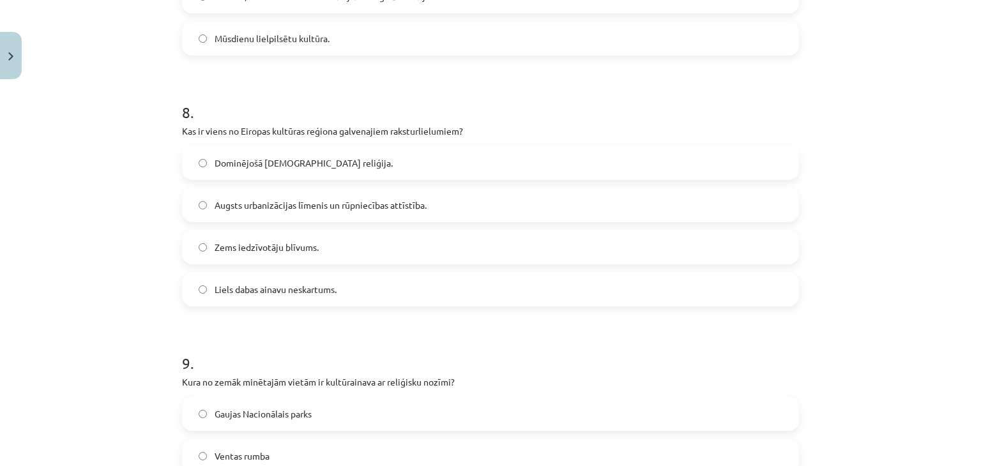
scroll to position [1928, 0]
click at [304, 209] on span "Augsts urbanizācijas līmenis un rūpniecības attīstība." at bounding box center [321, 207] width 212 height 13
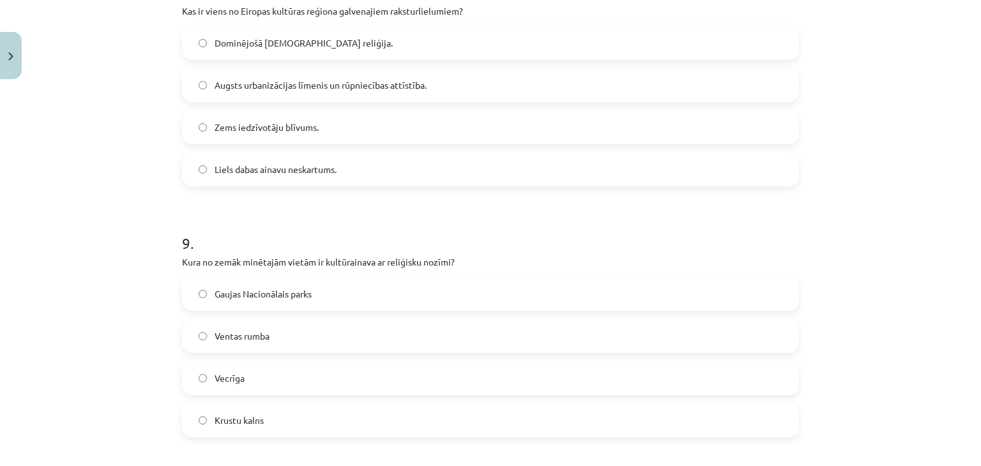
scroll to position [2045, 0]
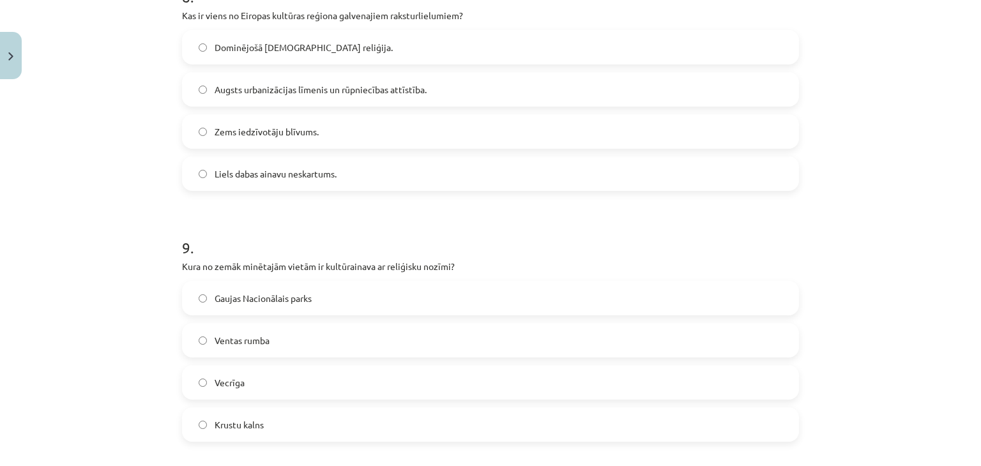
click at [259, 176] on span "Liels dabas ainavu neskartums." at bounding box center [276, 173] width 122 height 13
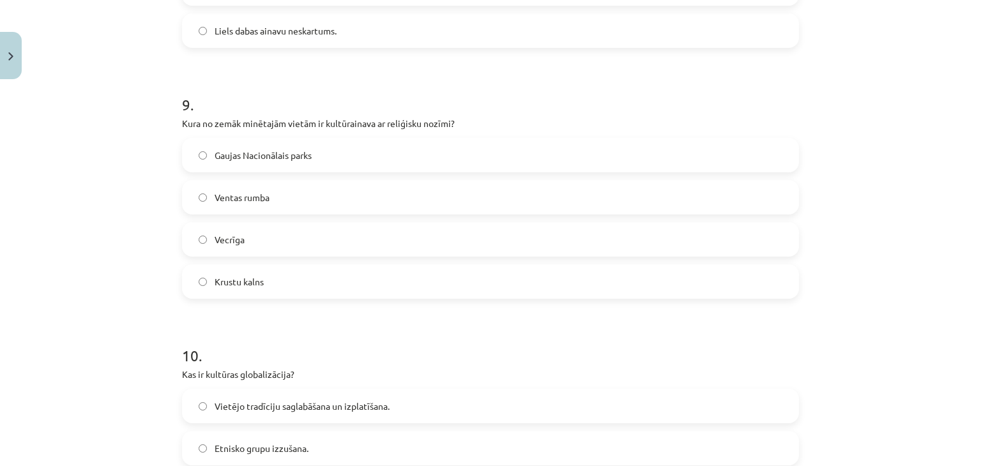
scroll to position [2195, 0]
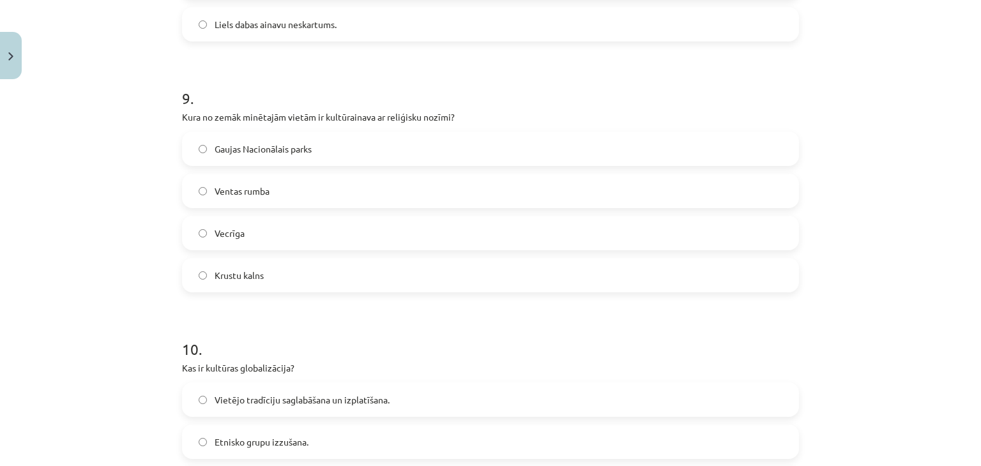
click at [241, 231] on label "Vecrīga" at bounding box center [490, 233] width 614 height 32
click at [259, 285] on label "Krustu kalns" at bounding box center [490, 275] width 614 height 32
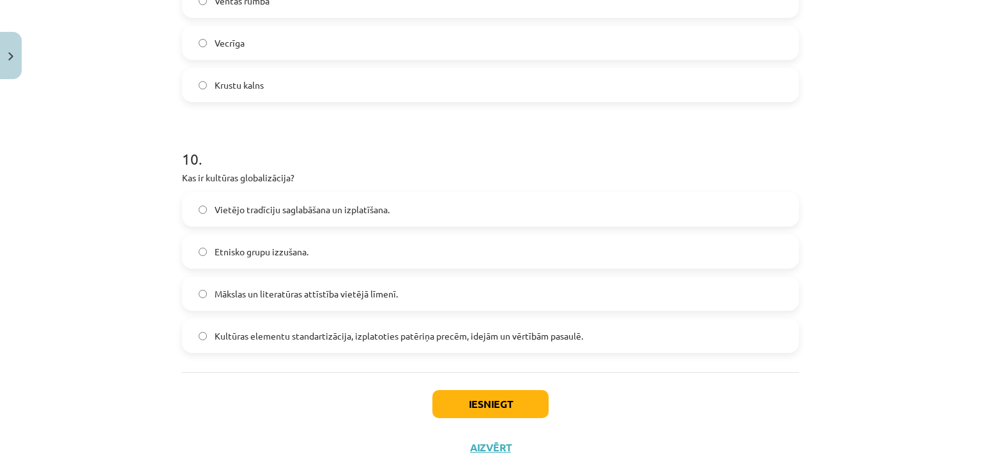
click at [255, 334] on span "Kultūras elementu standartizācija, izplatoties patēriņa precēm, idejām un vērtī…" at bounding box center [399, 336] width 368 height 13
click at [446, 394] on button "Iesniegt" at bounding box center [490, 404] width 116 height 28
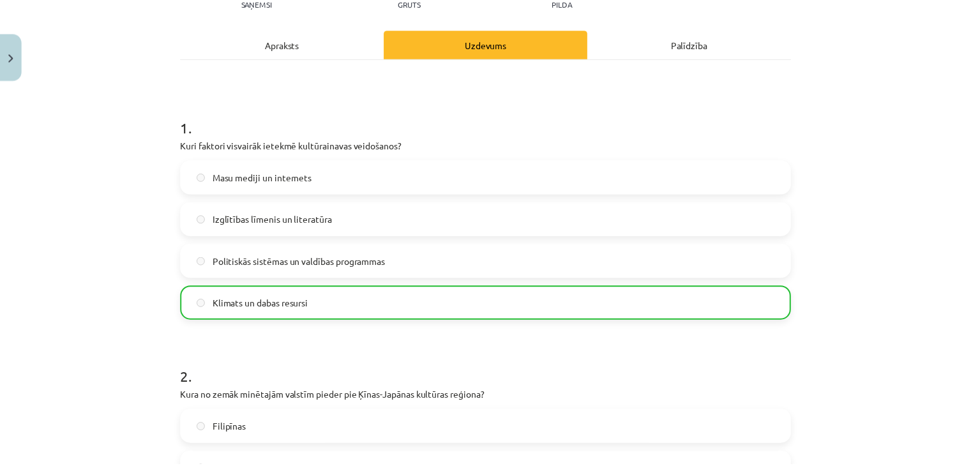
scroll to position [93, 0]
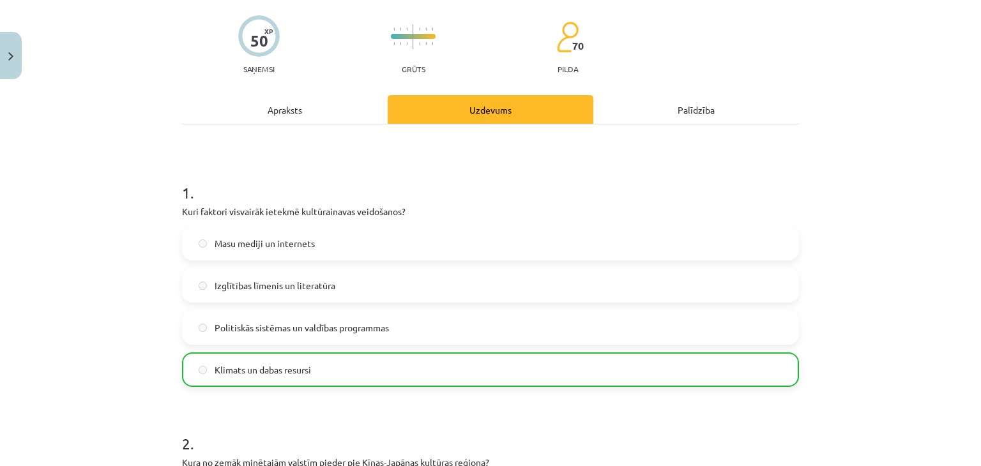
click at [20, 33] on div "Mācību tēma: Ģeogrāfijas i - 12. klases 1.ieskaites mācību materiāls #6 Patstāv…" at bounding box center [490, 233] width 981 height 466
click at [0, 50] on button "Close" at bounding box center [11, 55] width 22 height 47
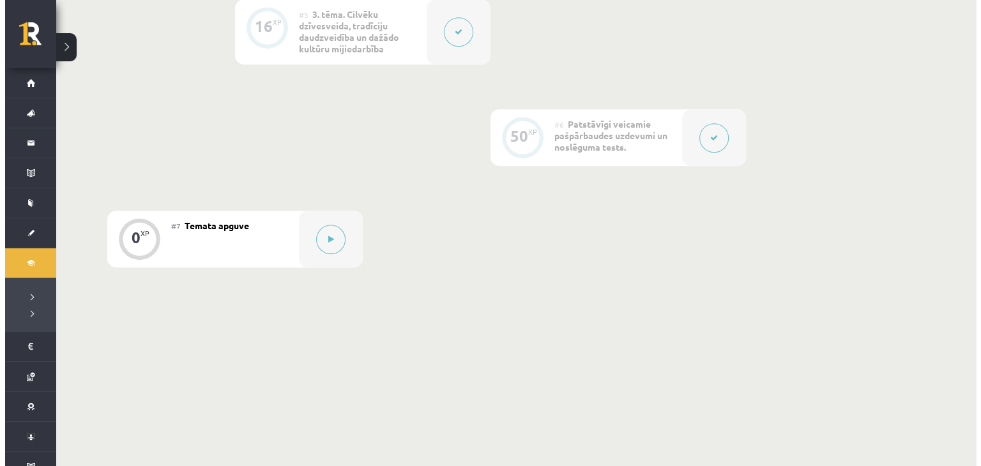
scroll to position [764, 0]
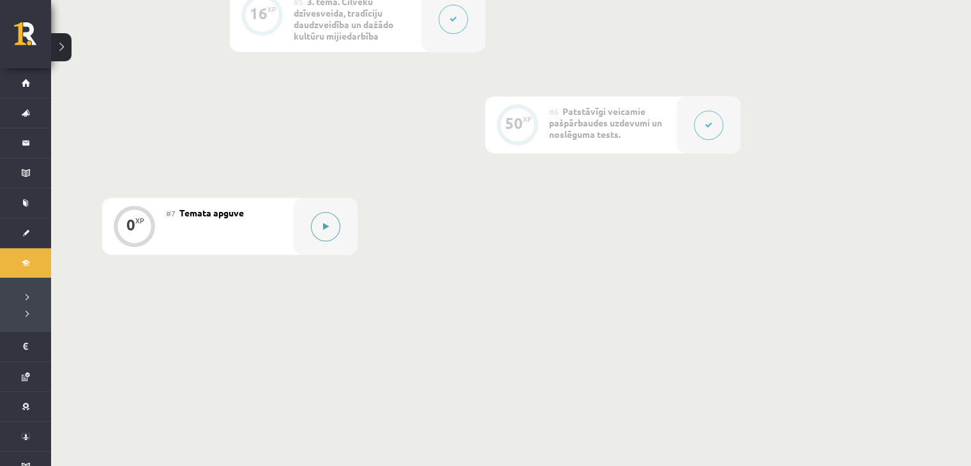
click at [333, 222] on button at bounding box center [325, 226] width 29 height 29
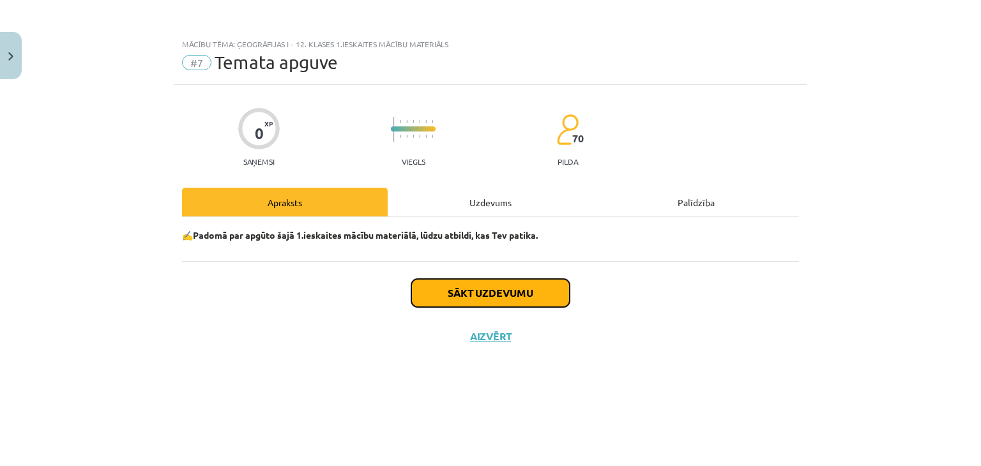
click at [453, 280] on button "Sākt uzdevumu" at bounding box center [490, 293] width 158 height 28
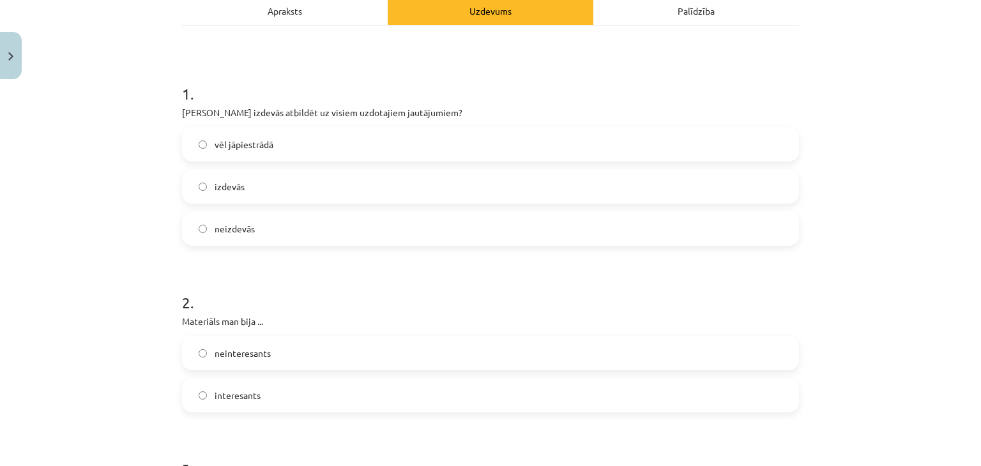
scroll to position [192, 0]
click at [268, 132] on label "vēl jāpiestrādā" at bounding box center [490, 144] width 614 height 32
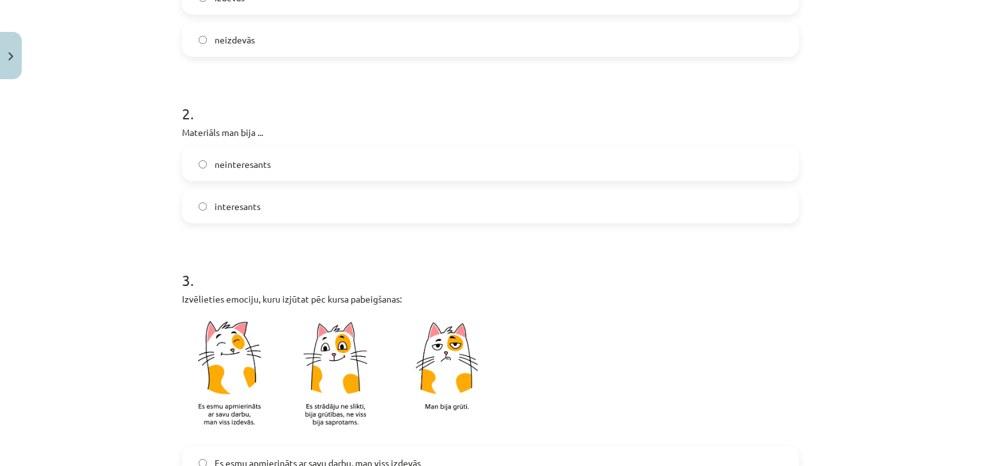
click at [268, 205] on label "interesants" at bounding box center [490, 206] width 614 height 32
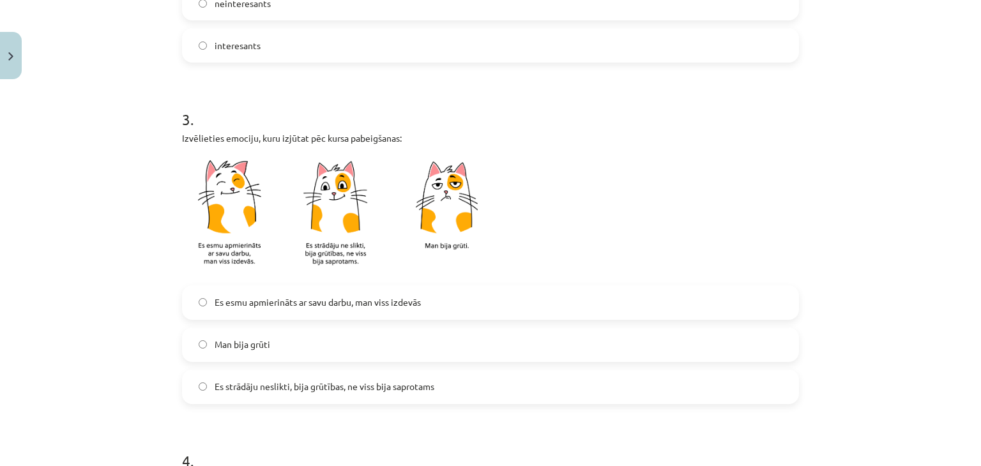
scroll to position [628, 0]
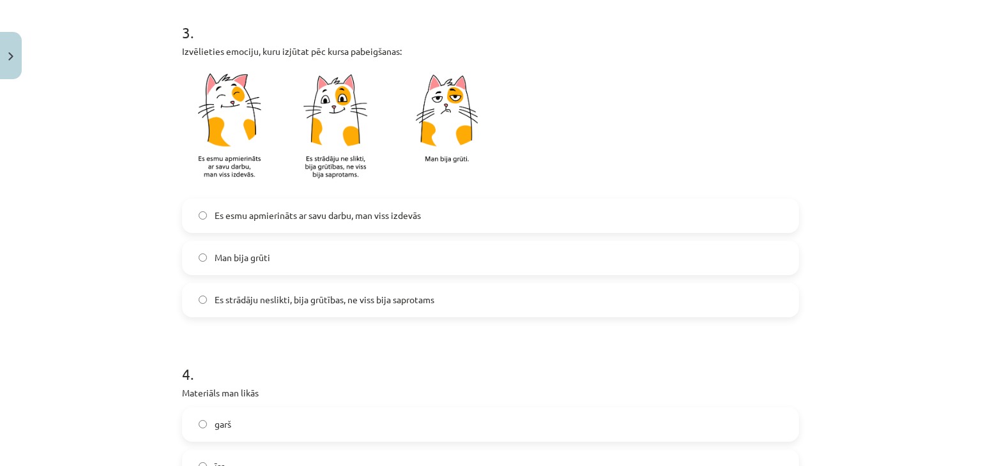
click at [283, 220] on span "Es esmu apmierināts ar savu darbu, man viss izdevās" at bounding box center [318, 215] width 206 height 13
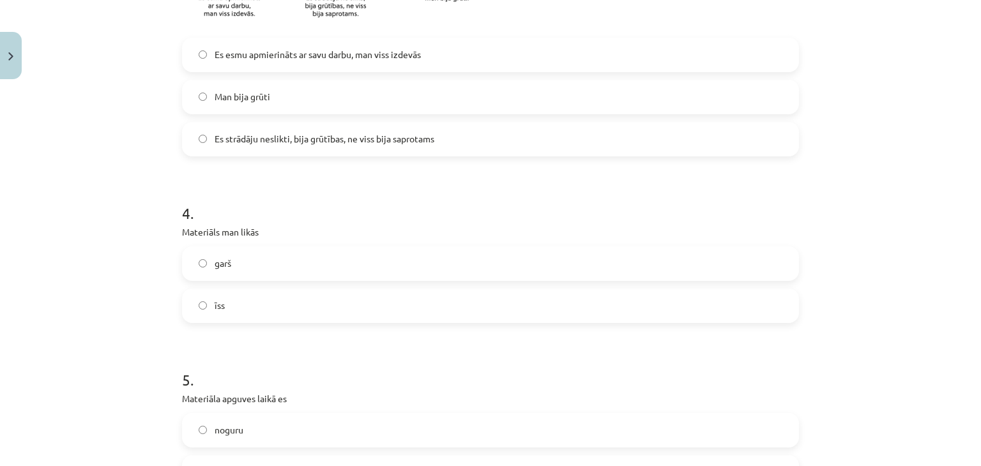
scroll to position [858, 0]
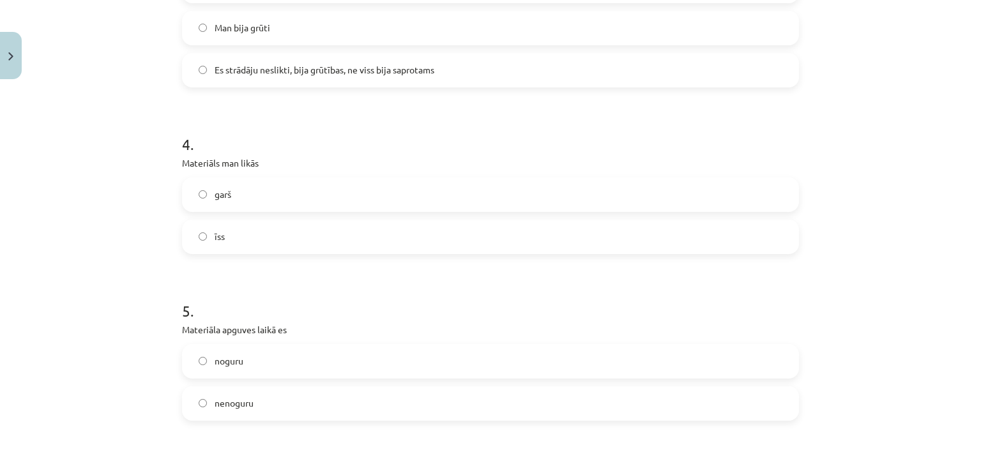
click at [304, 194] on label "garš" at bounding box center [490, 195] width 614 height 32
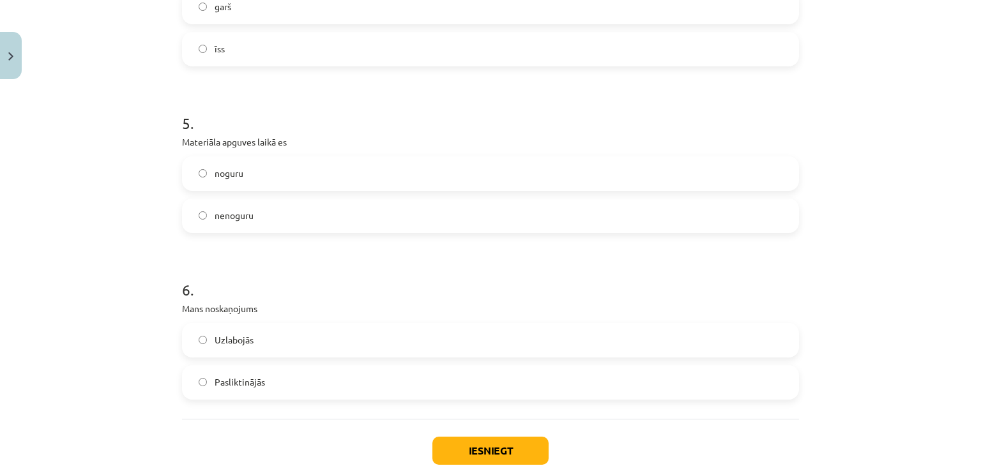
click at [259, 185] on label "noguru" at bounding box center [490, 174] width 614 height 32
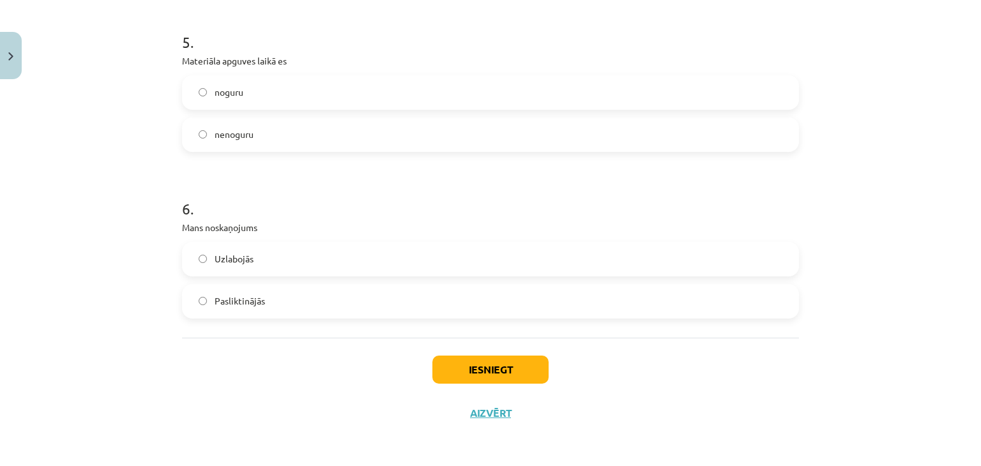
click at [240, 247] on label "Uzlabojās" at bounding box center [490, 259] width 614 height 32
click at [332, 257] on label "Uzlabojās" at bounding box center [490, 259] width 614 height 32
drag, startPoint x: 474, startPoint y: 340, endPoint x: 475, endPoint y: 358, distance: 17.9
click at [475, 358] on div "Iesniegt Aizvērt" at bounding box center [490, 382] width 617 height 89
click at [475, 358] on button "Iesniegt" at bounding box center [490, 370] width 116 height 28
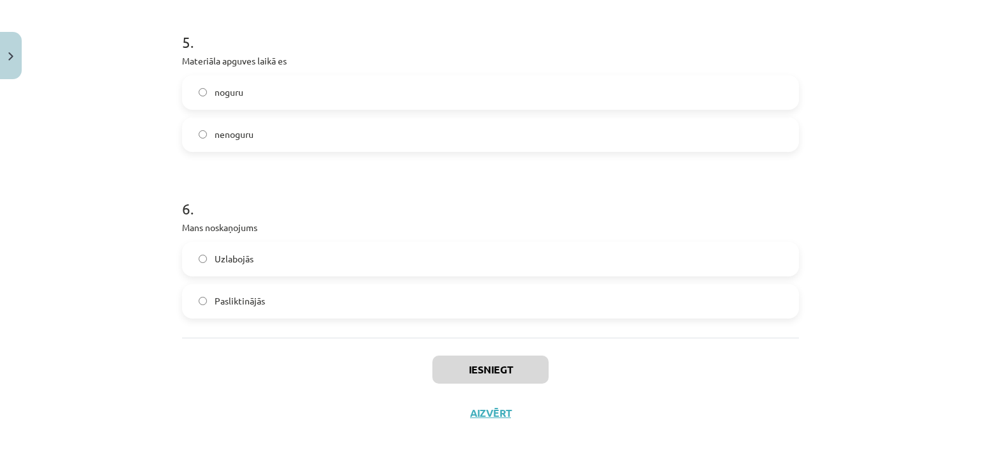
click at [411, 371] on div "Iesniegt Aizvērt" at bounding box center [490, 382] width 617 height 89
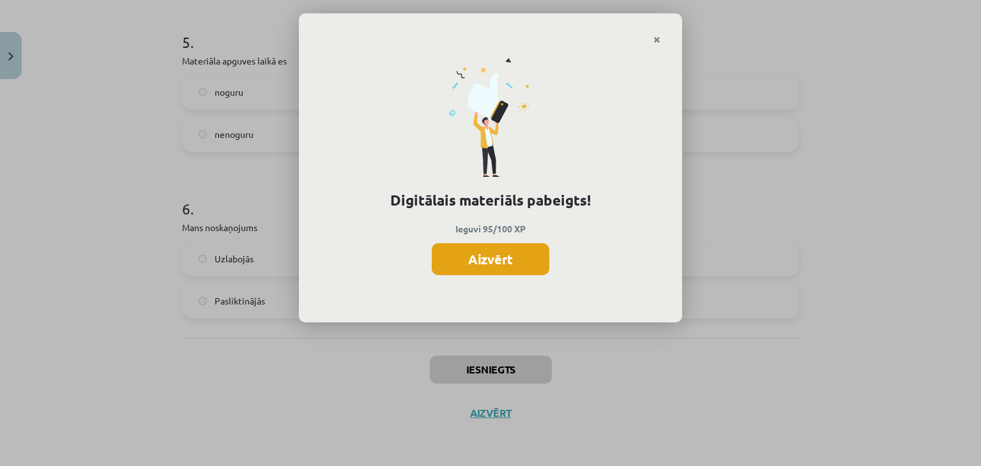
click at [486, 260] on button "Aizvērt" at bounding box center [491, 259] width 118 height 32
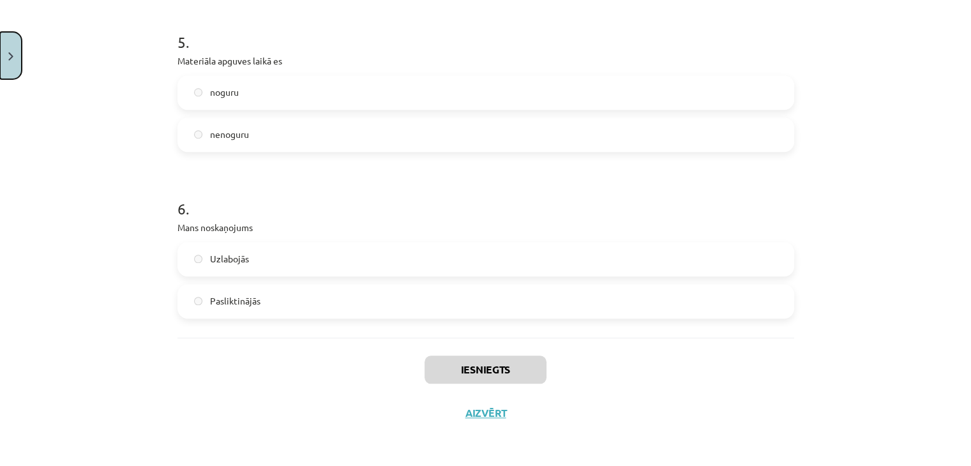
click at [1, 61] on button "Close" at bounding box center [11, 55] width 22 height 47
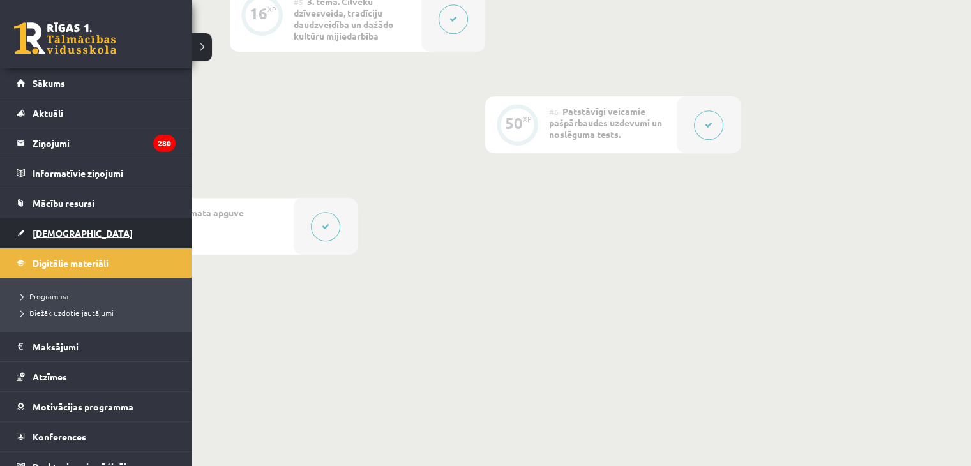
click at [38, 238] on link "[DEMOGRAPHIC_DATA]" at bounding box center [96, 232] width 159 height 29
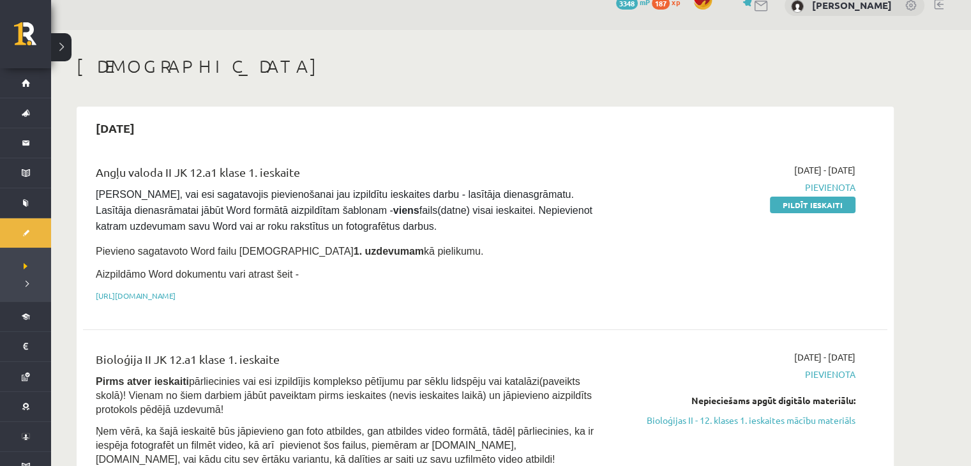
scroll to position [18, 0]
